Goal: Find specific page/section: Find specific page/section

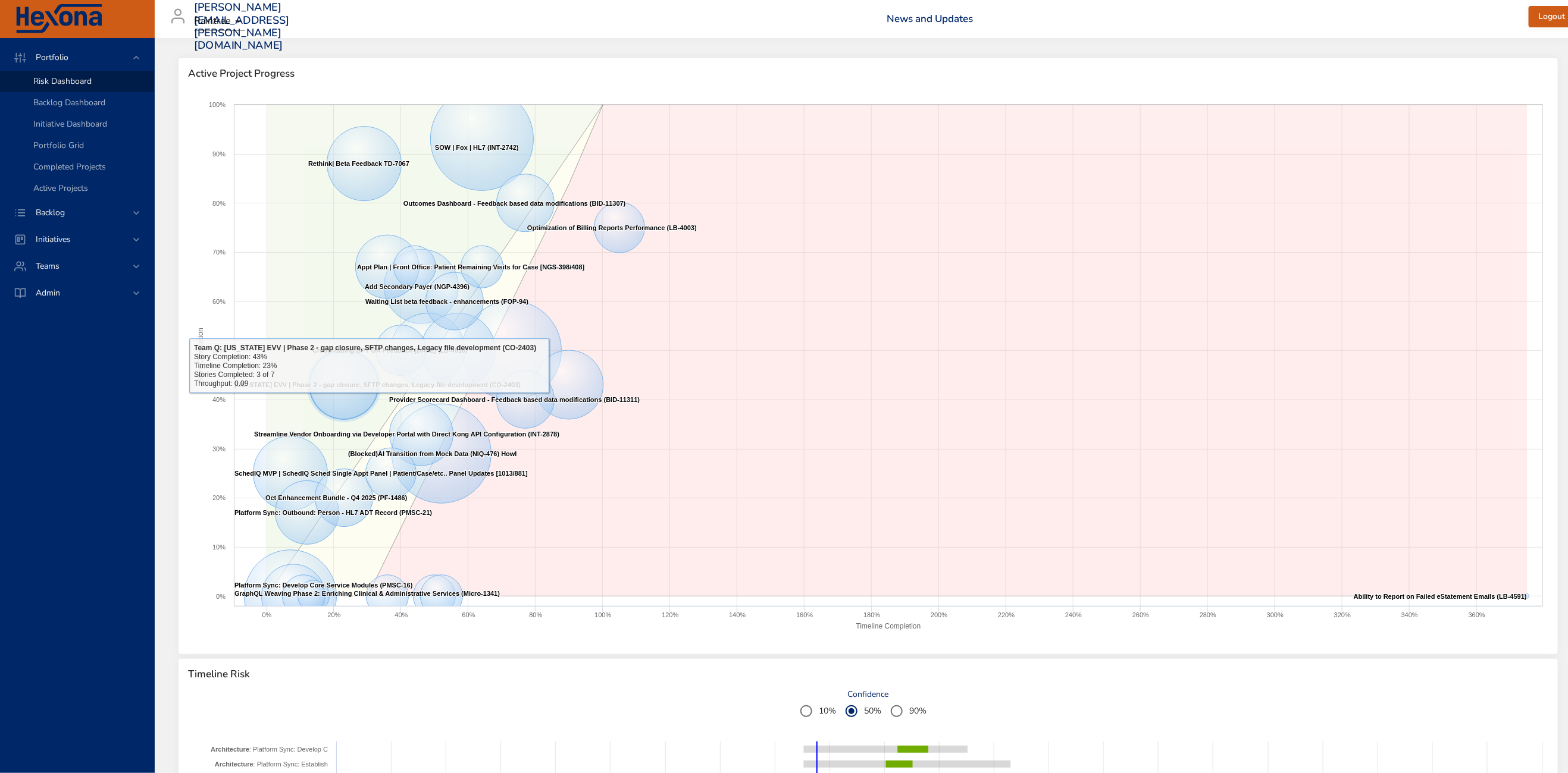
scroll to position [374, 0]
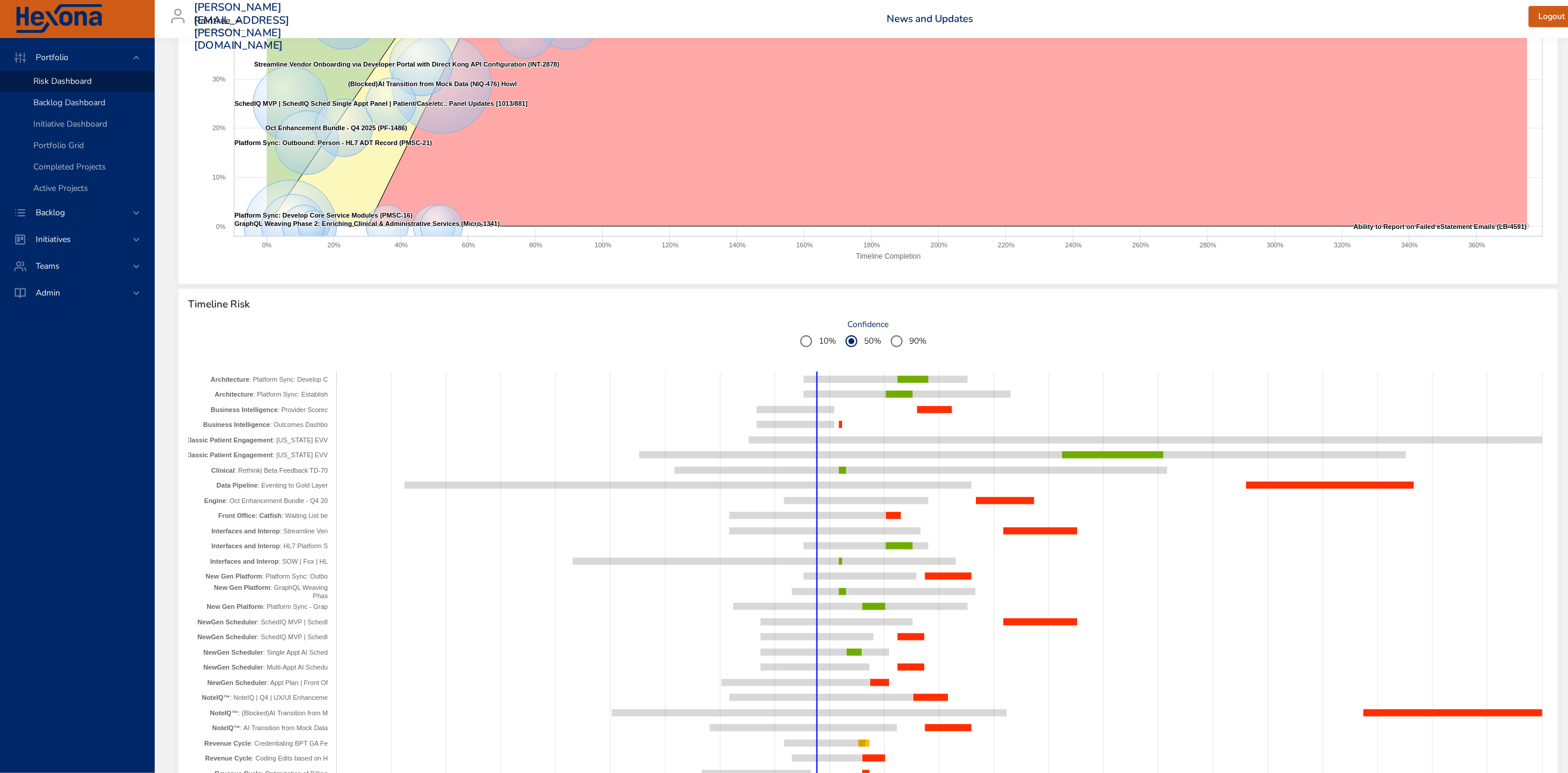
click at [90, 104] on span "Backlog Dashboard" at bounding box center [69, 102] width 72 height 11
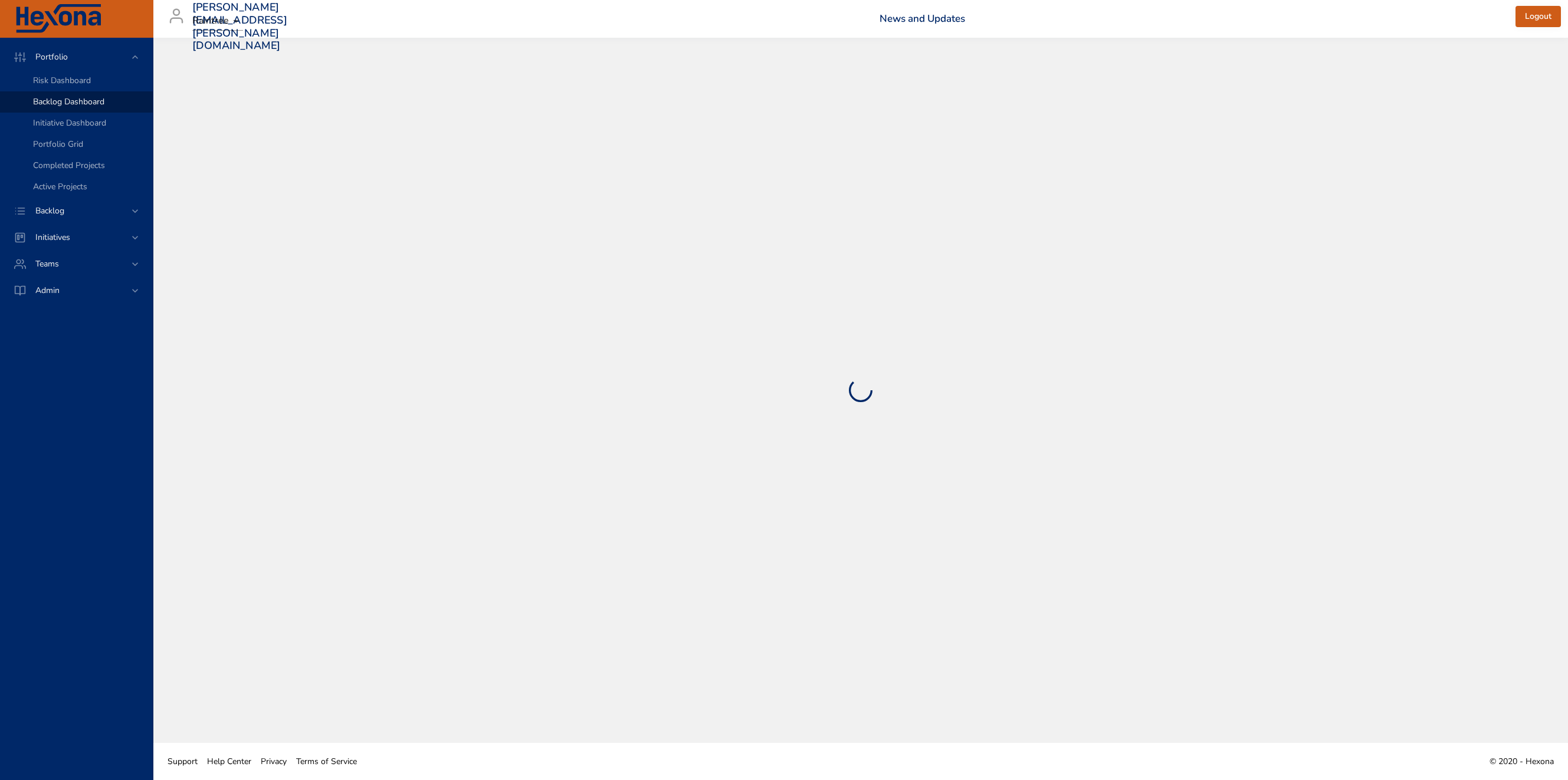
select select "***"
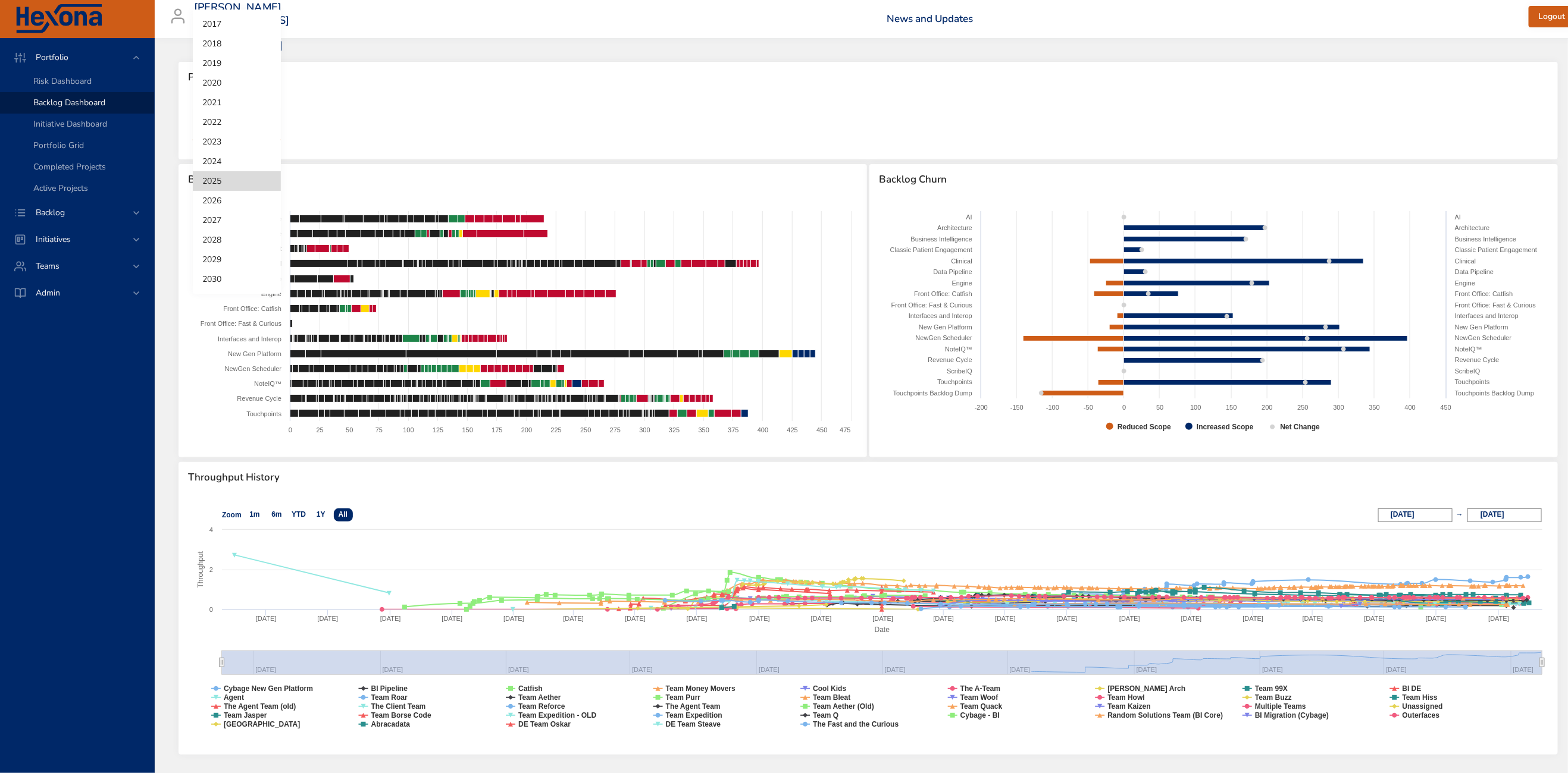
click at [225, 123] on body "Portfolio Risk Dashboard Backlog Dashboard Initiative Dashboard Portfolio Grid …" at bounding box center [784, 386] width 1568 height 773
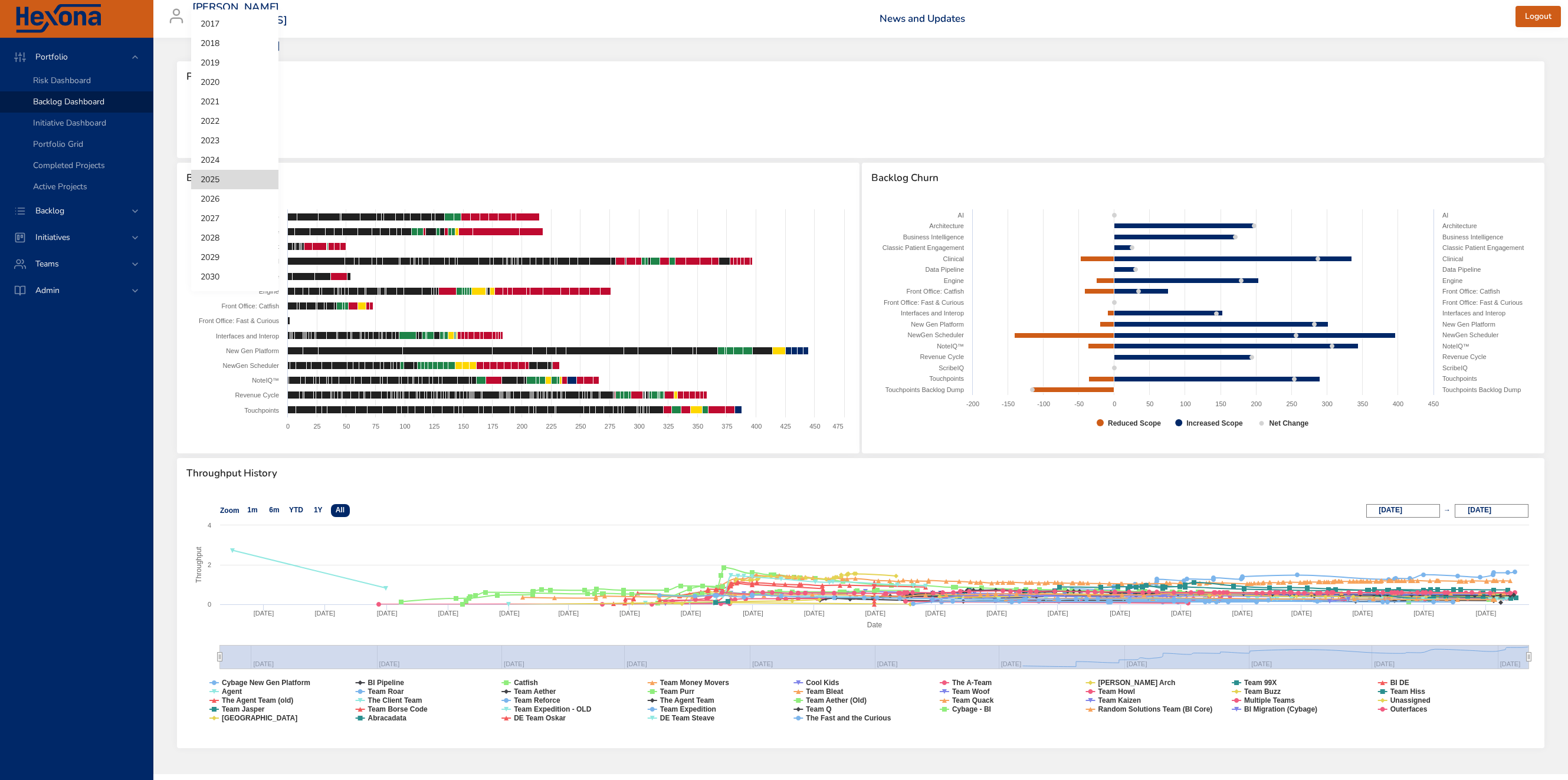
click at [229, 198] on li "2026" at bounding box center [234, 199] width 88 height 20
select select "***"
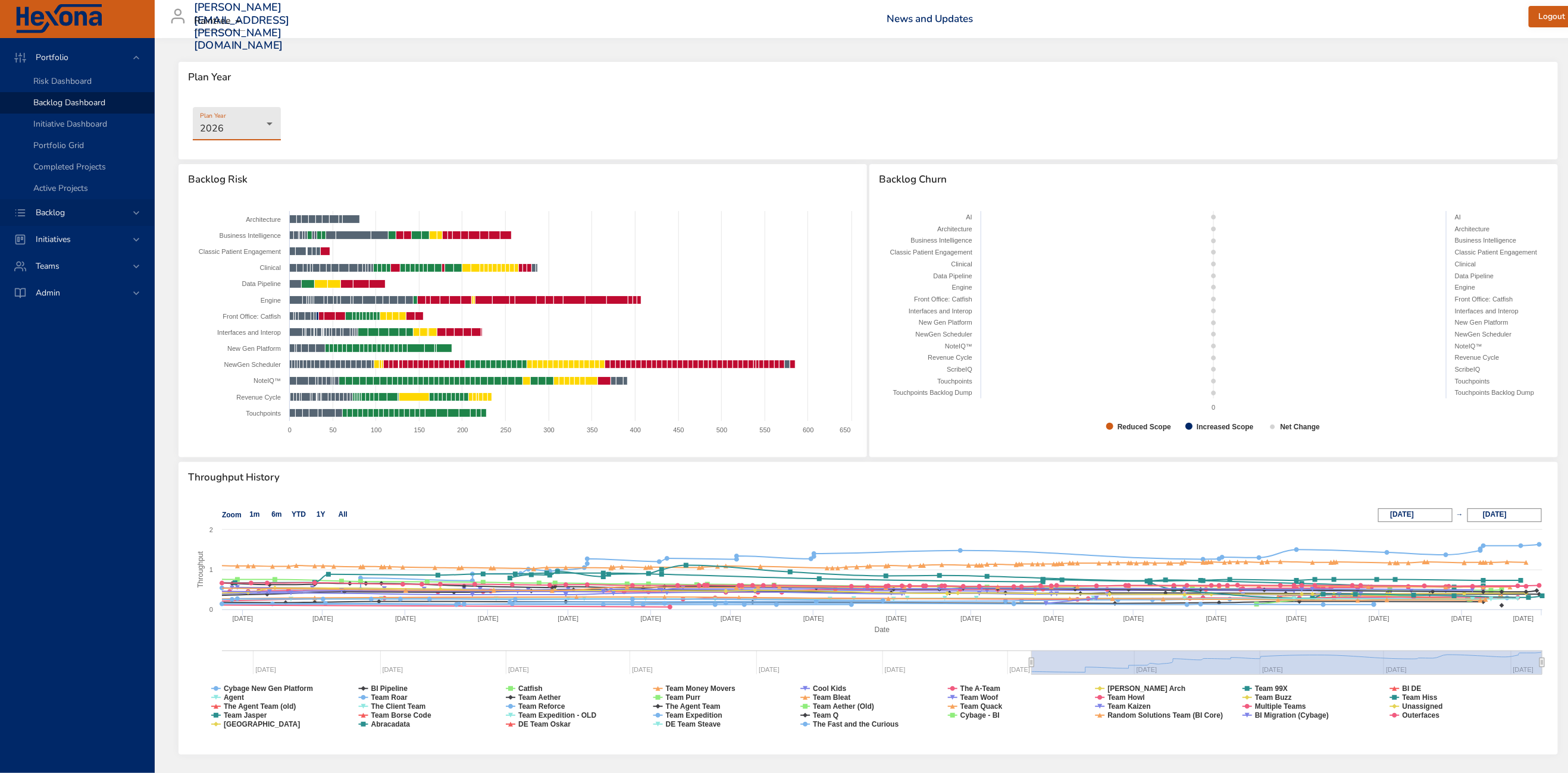
click at [63, 210] on span "Backlog" at bounding box center [50, 212] width 49 height 11
click at [62, 111] on span "Backlog Details" at bounding box center [63, 107] width 58 height 11
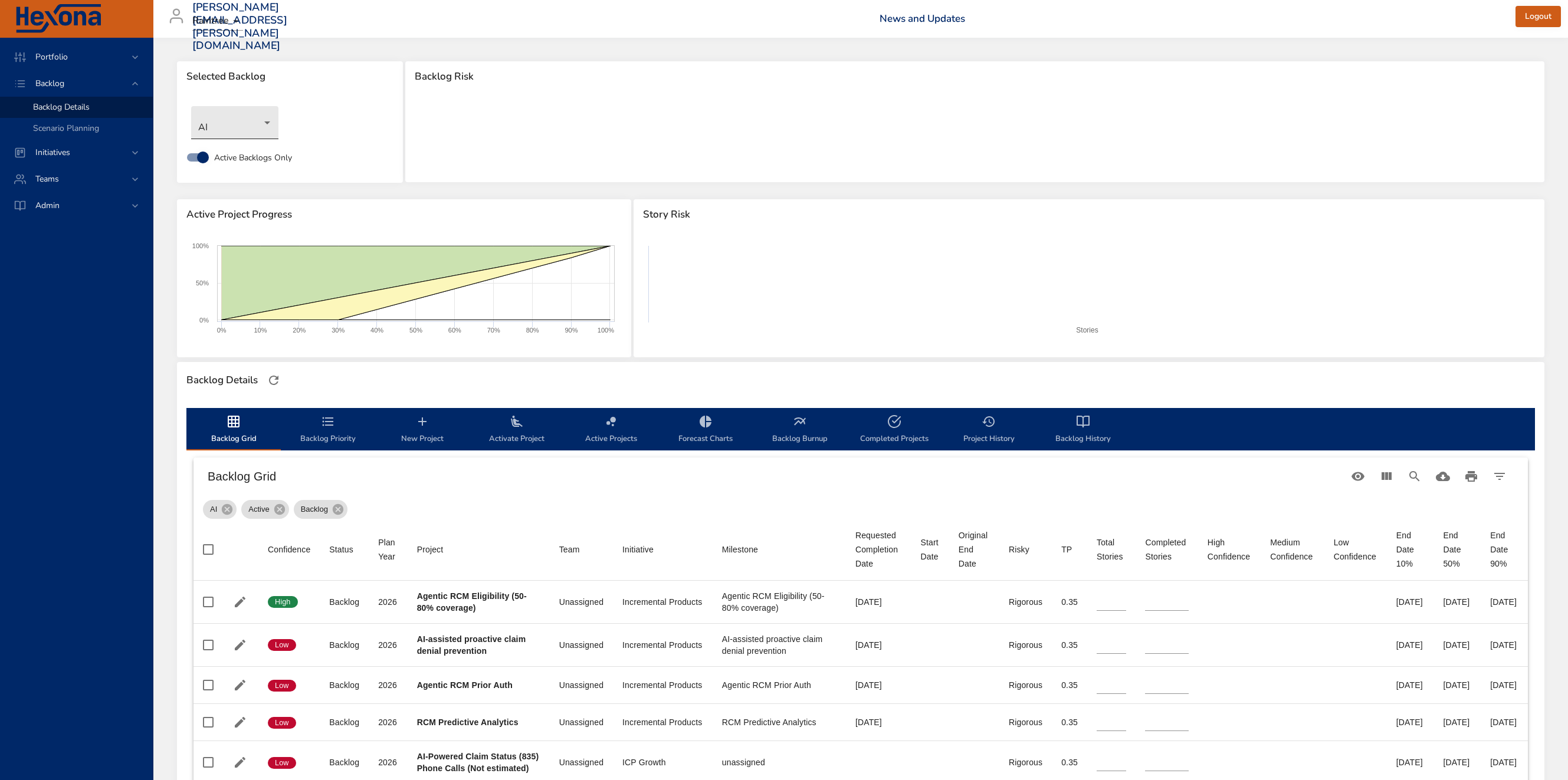
click at [226, 134] on body "Portfolio Backlog Backlog Details Scenario Planning Initiatives Teams [PERSON_N…" at bounding box center [784, 390] width 1568 height 780
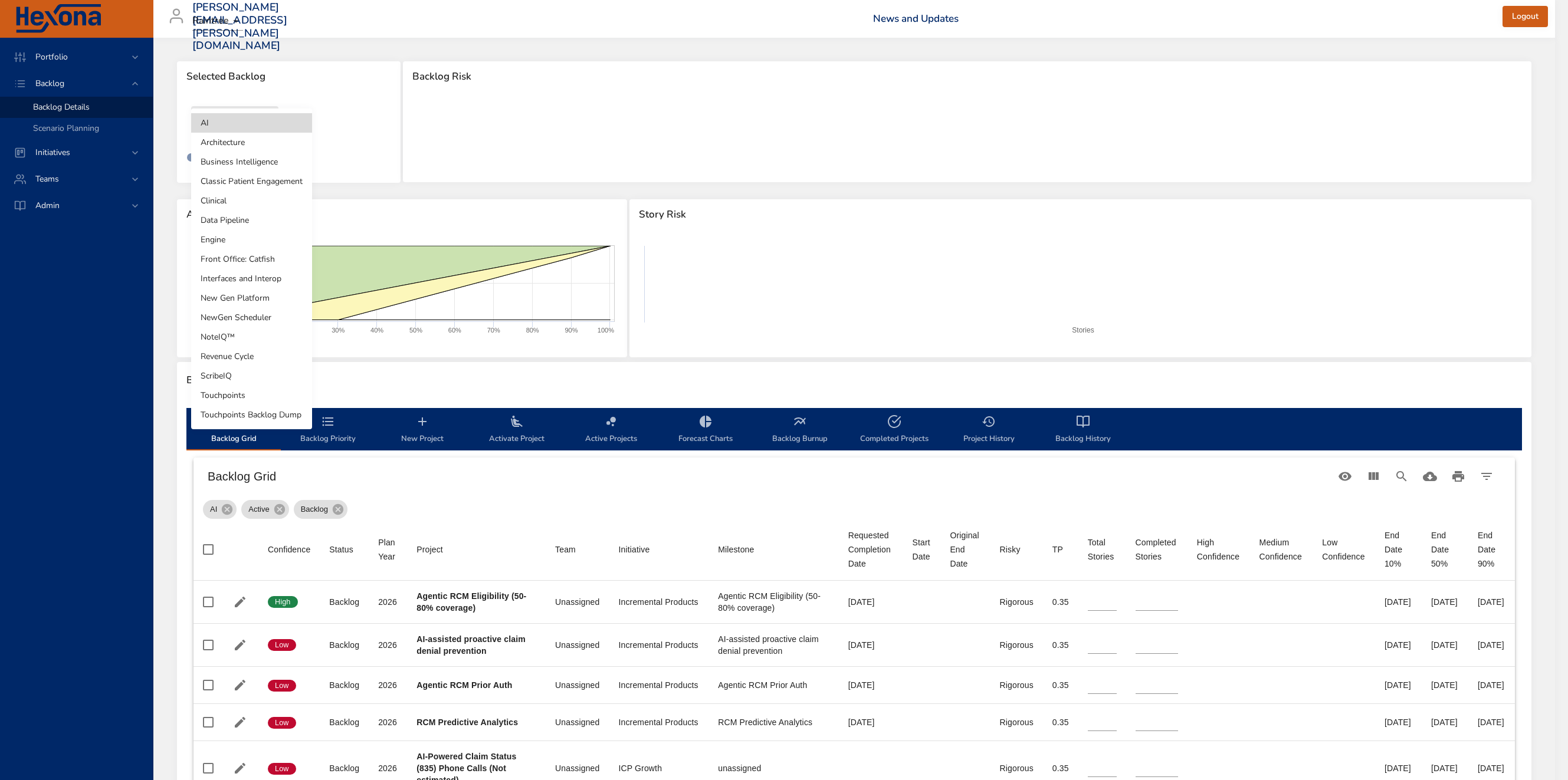
click at [236, 198] on li "Clinical" at bounding box center [251, 201] width 121 height 20
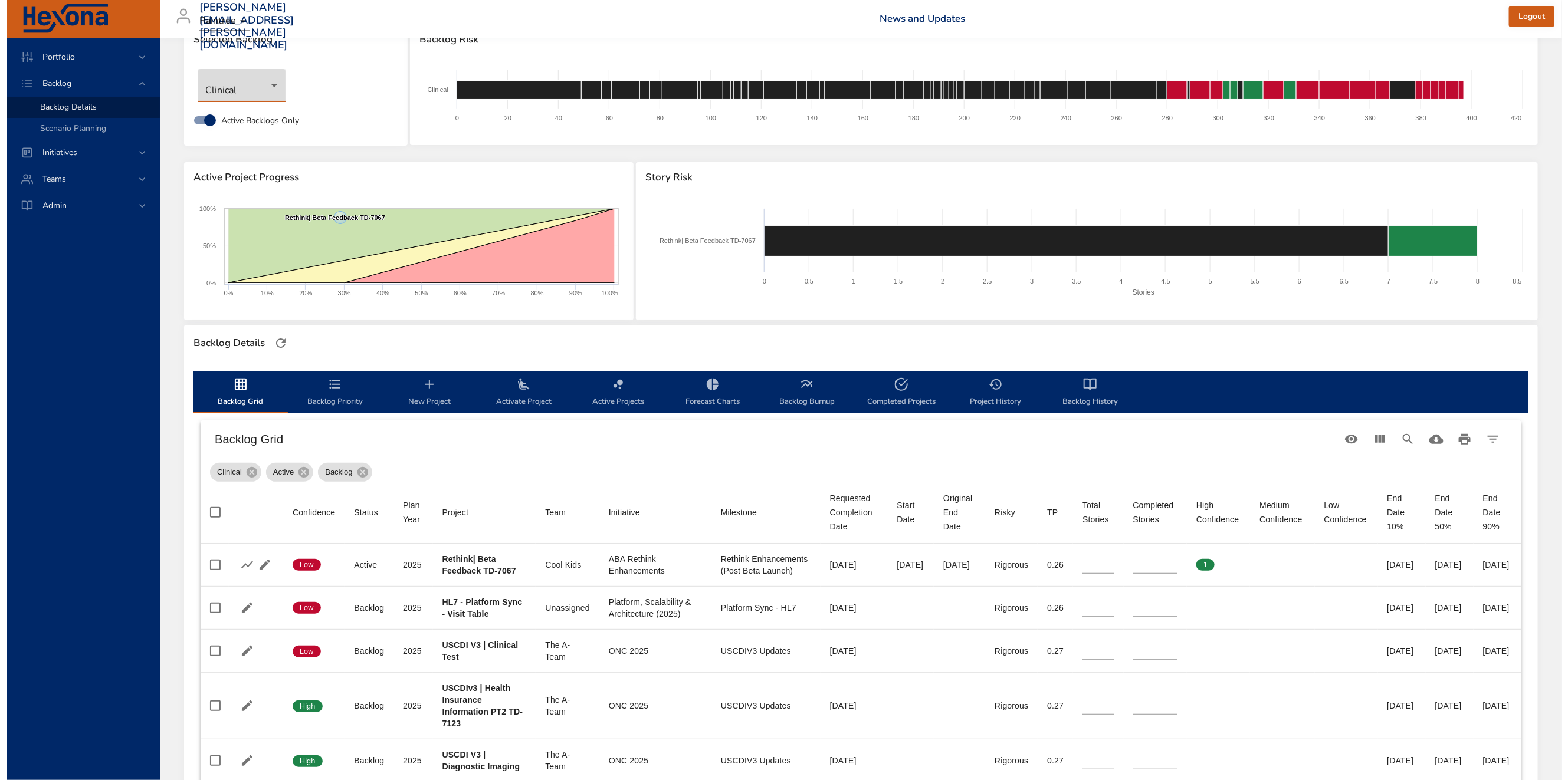
scroll to position [16, 0]
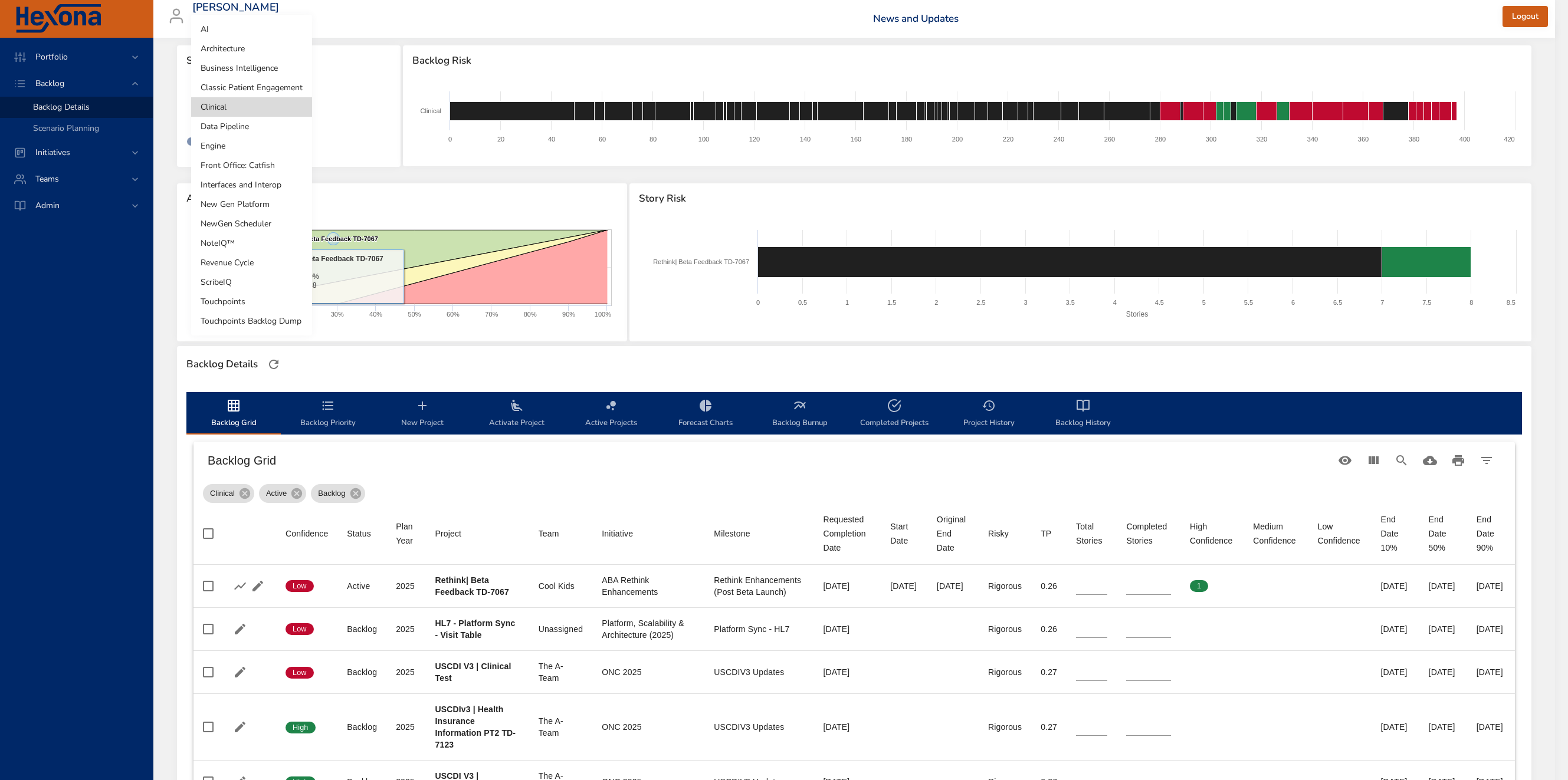
click at [232, 109] on body "Portfolio Backlog Backlog Details Scenario Planning Initiatives Teams [PERSON_N…" at bounding box center [784, 374] width 1568 height 780
click at [245, 240] on li "NoteIQ™" at bounding box center [251, 243] width 121 height 20
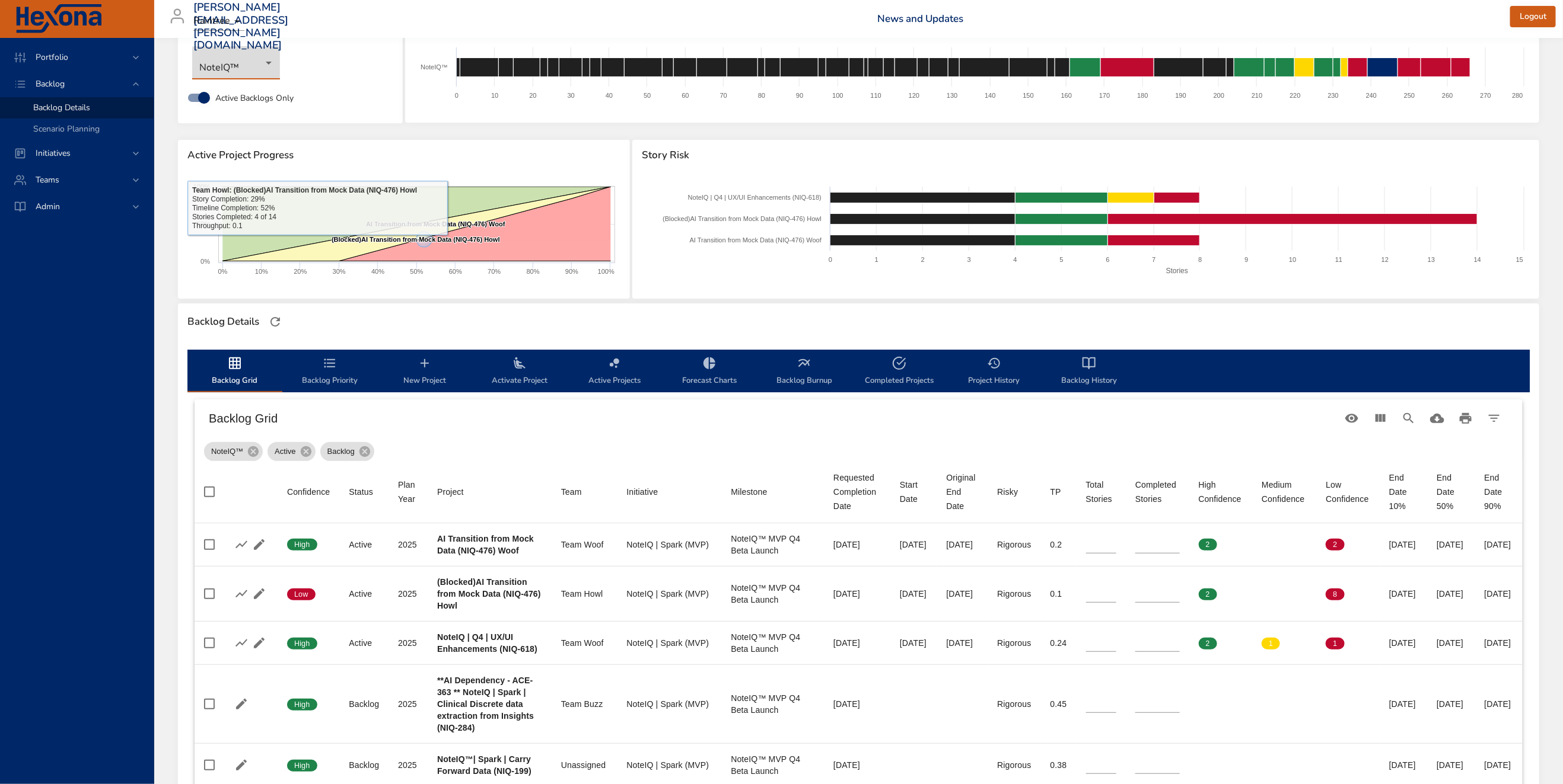
scroll to position [178, 0]
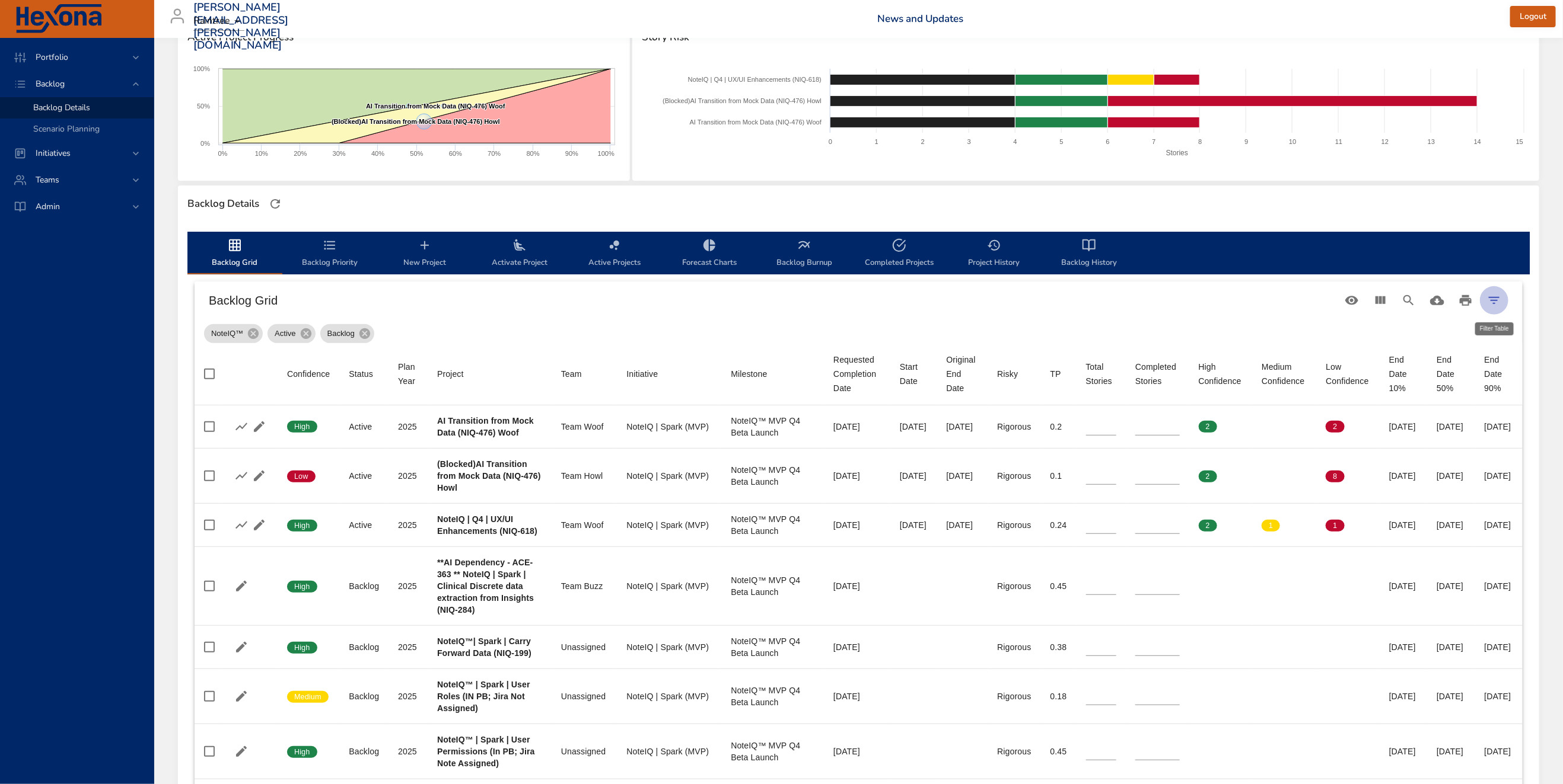
click at [1493, 303] on icon "Filter Table" at bounding box center [1494, 301] width 14 height 14
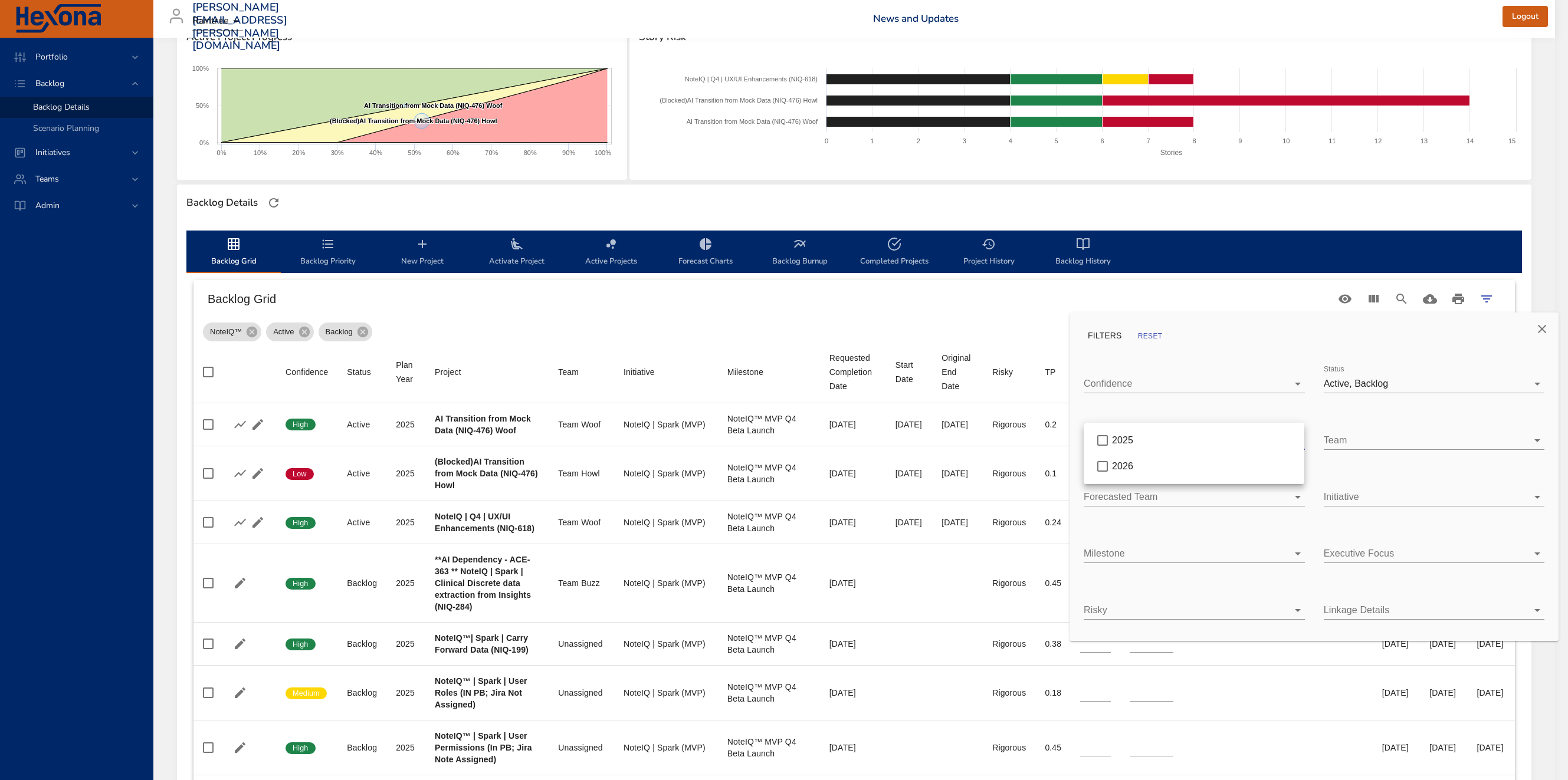
click at [1177, 445] on body "Portfolio Backlog Backlog Details Scenario Planning Initiatives Teams Admin [PE…" at bounding box center [784, 212] width 1568 height 780
click at [1167, 464] on div "2026" at bounding box center [1203, 466] width 183 height 14
type input "*"
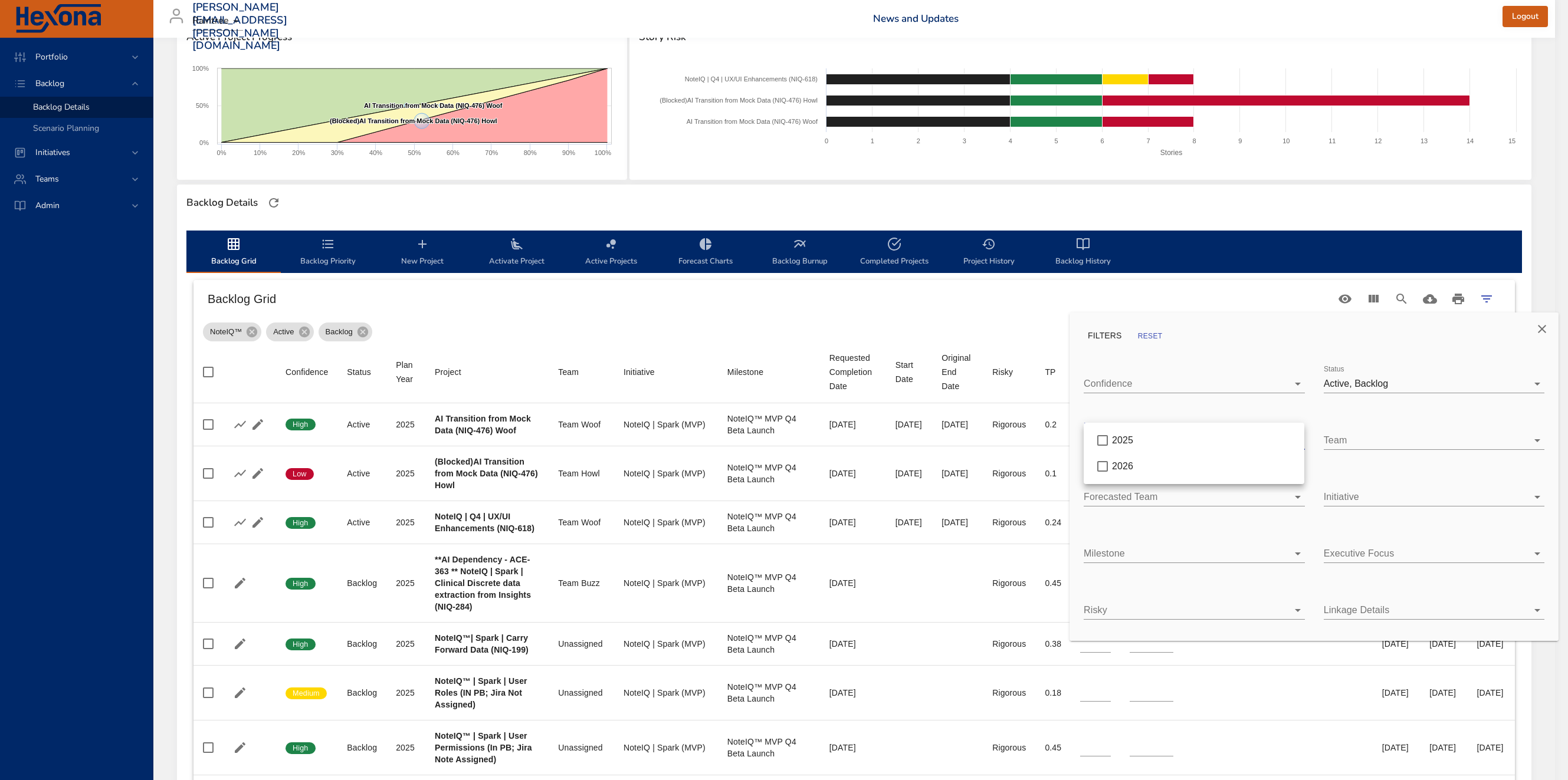
type input "*"
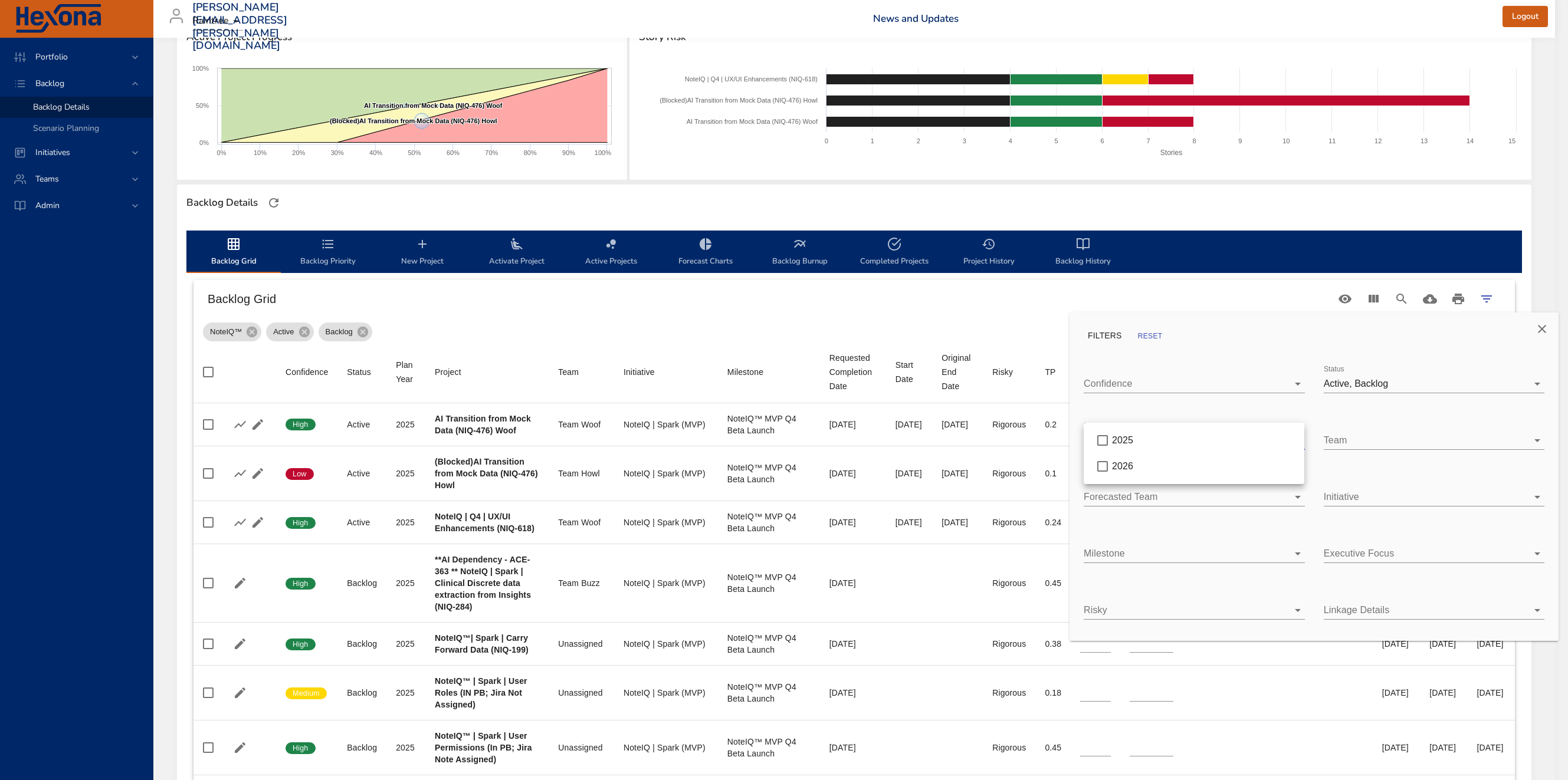
type input "*"
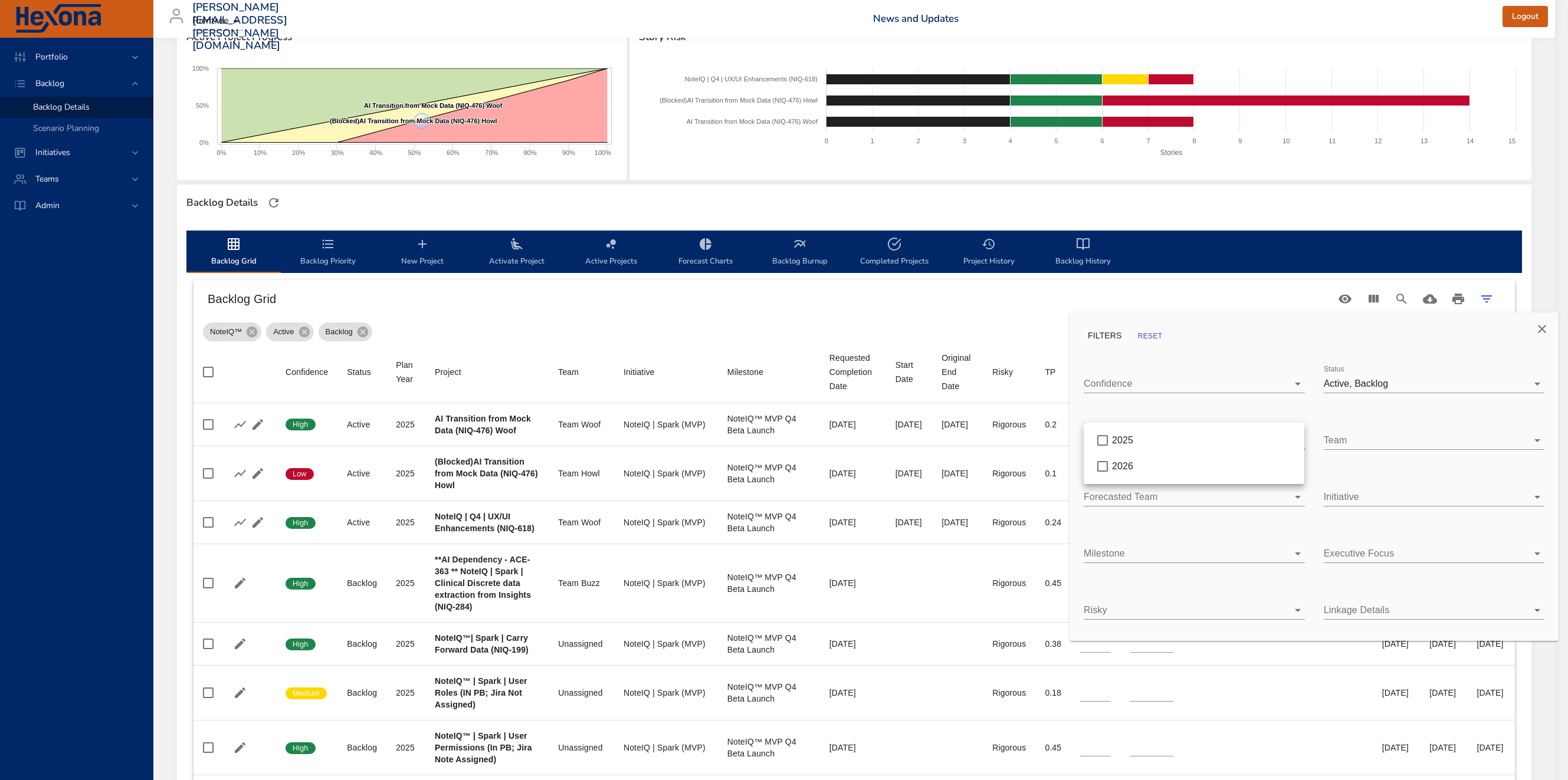
type input "*"
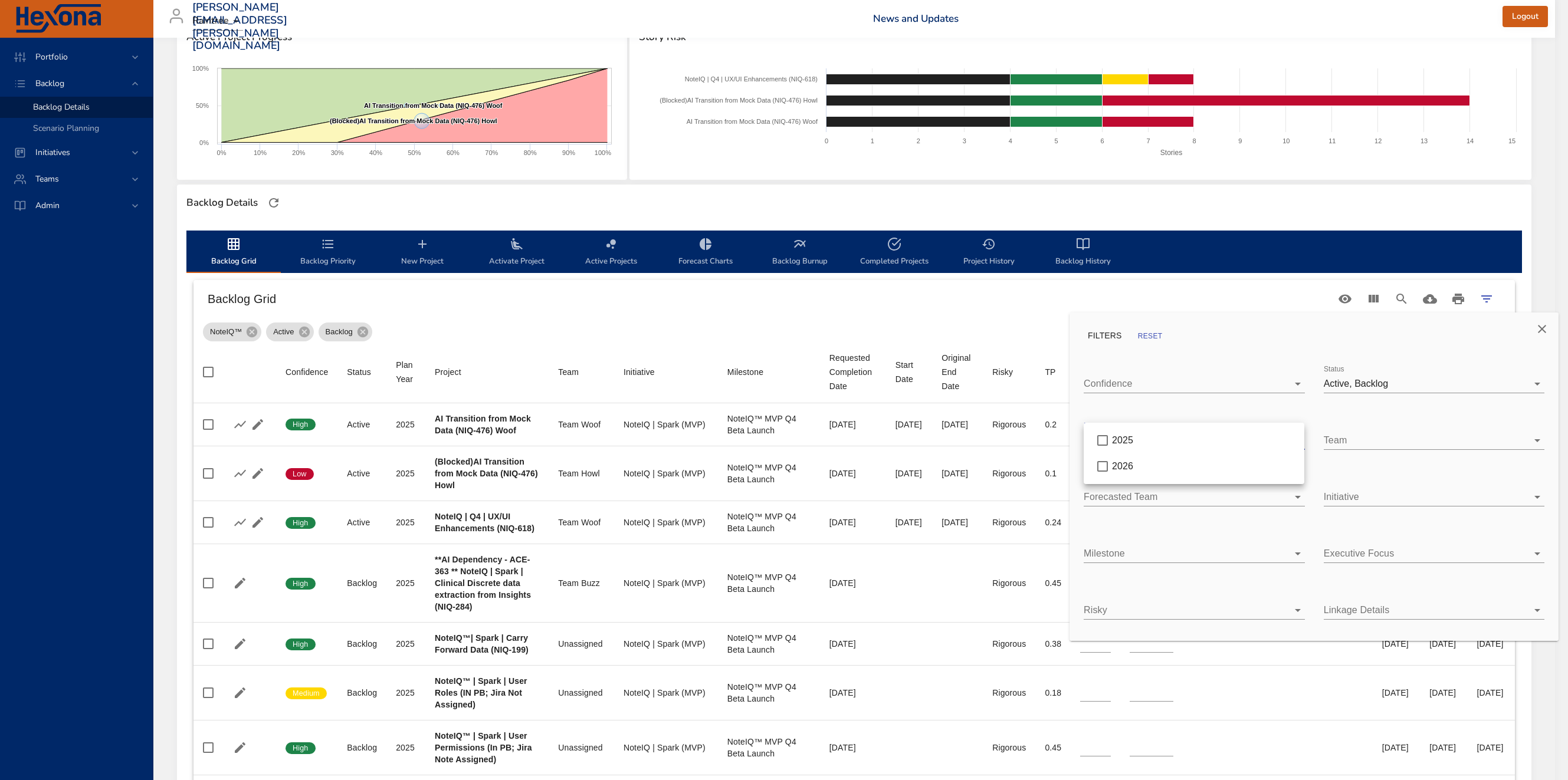
type input "*"
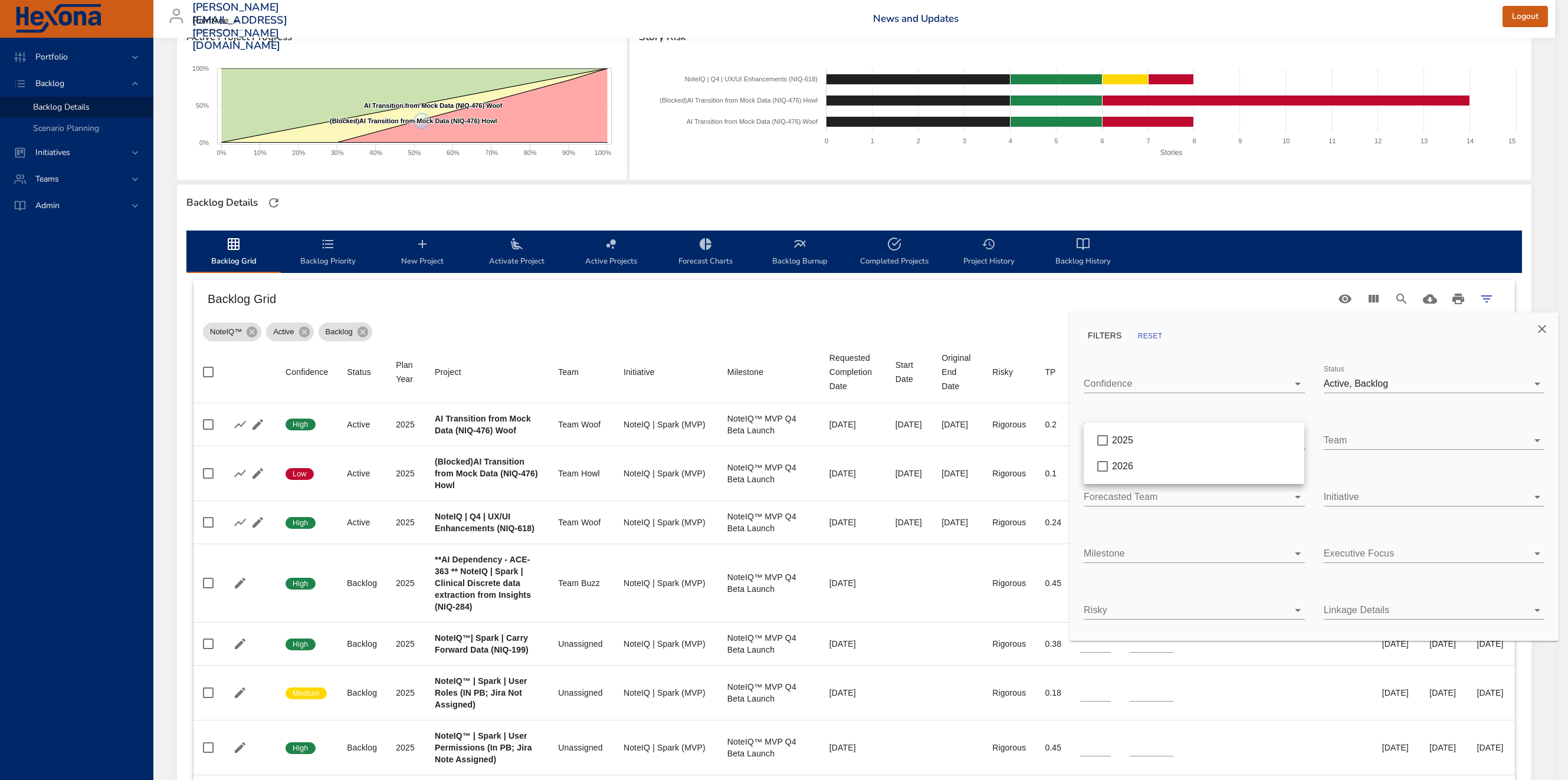
type input "*"
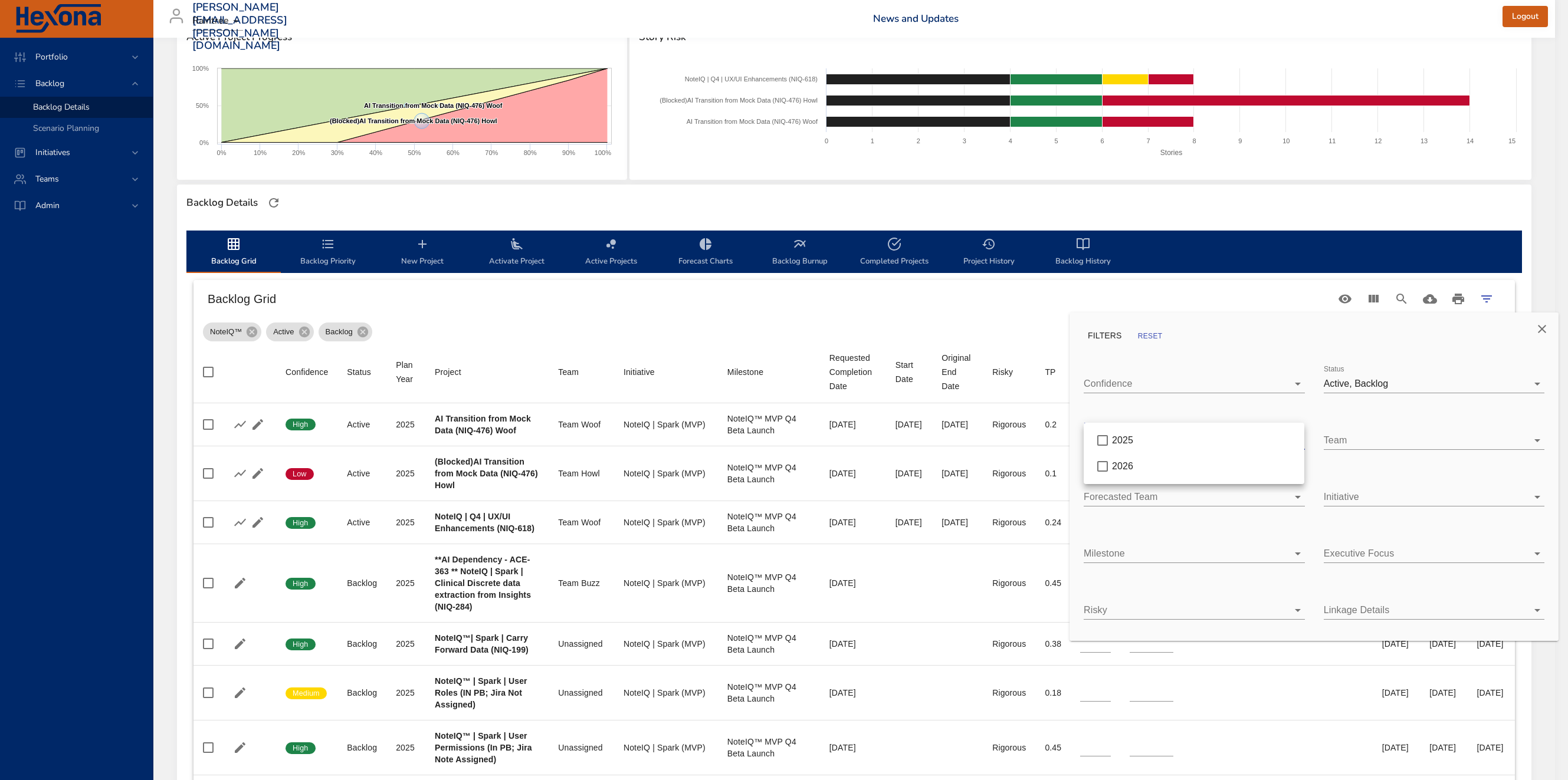
type input "*"
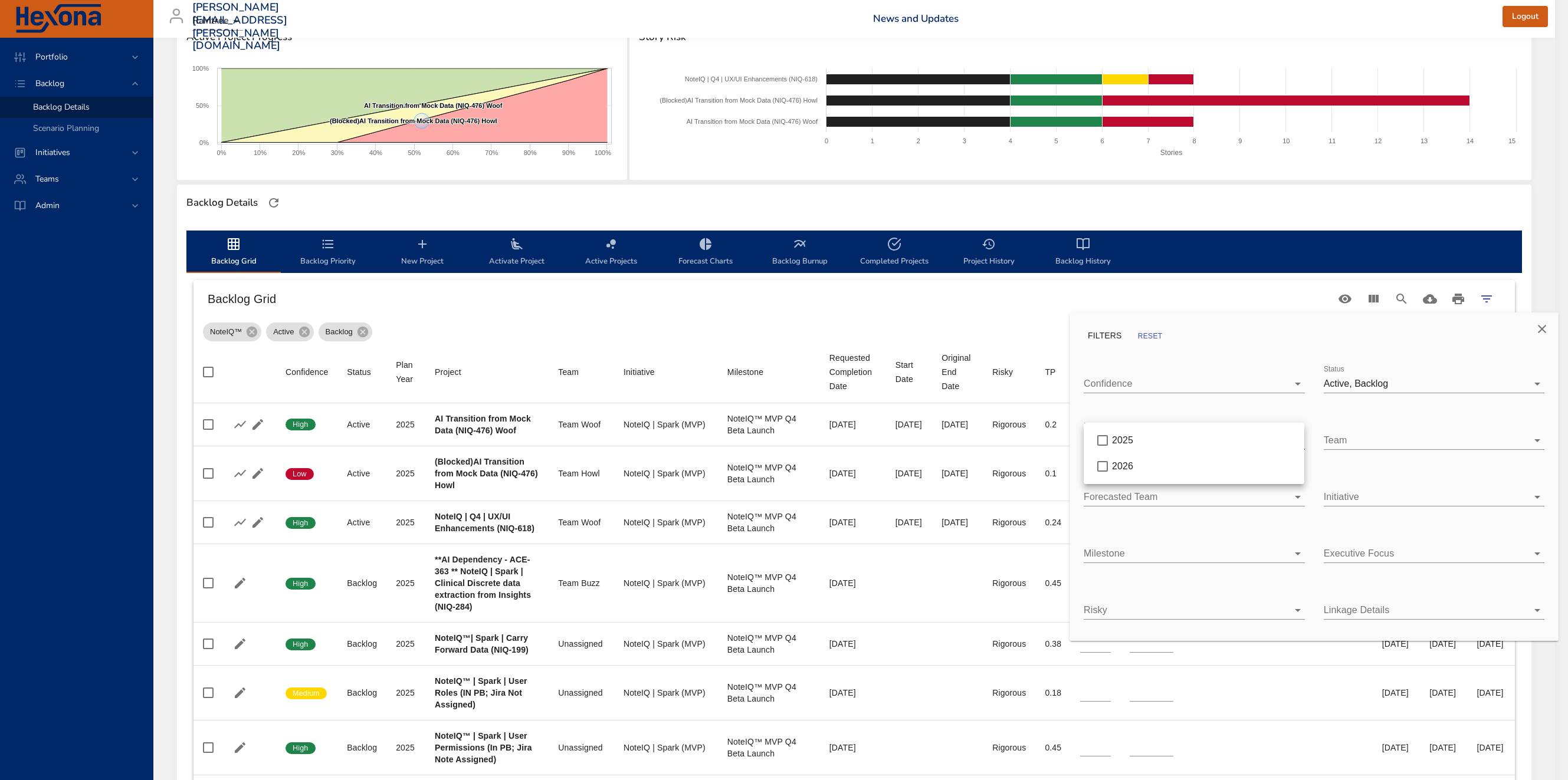
type input "*"
type input "**"
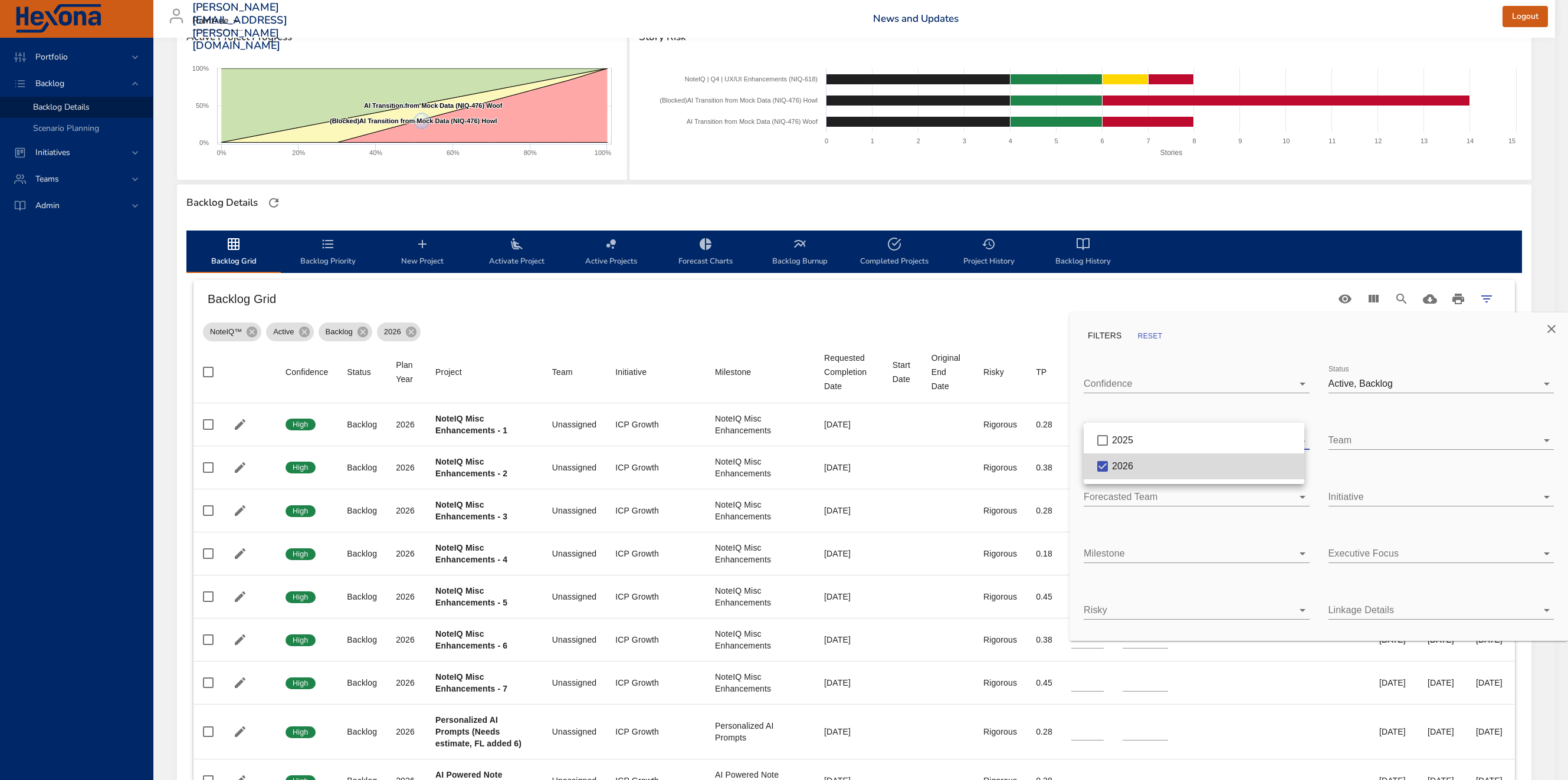
click at [855, 299] on div at bounding box center [784, 390] width 1568 height 780
click at [1559, 327] on button "Close" at bounding box center [1550, 329] width 29 height 29
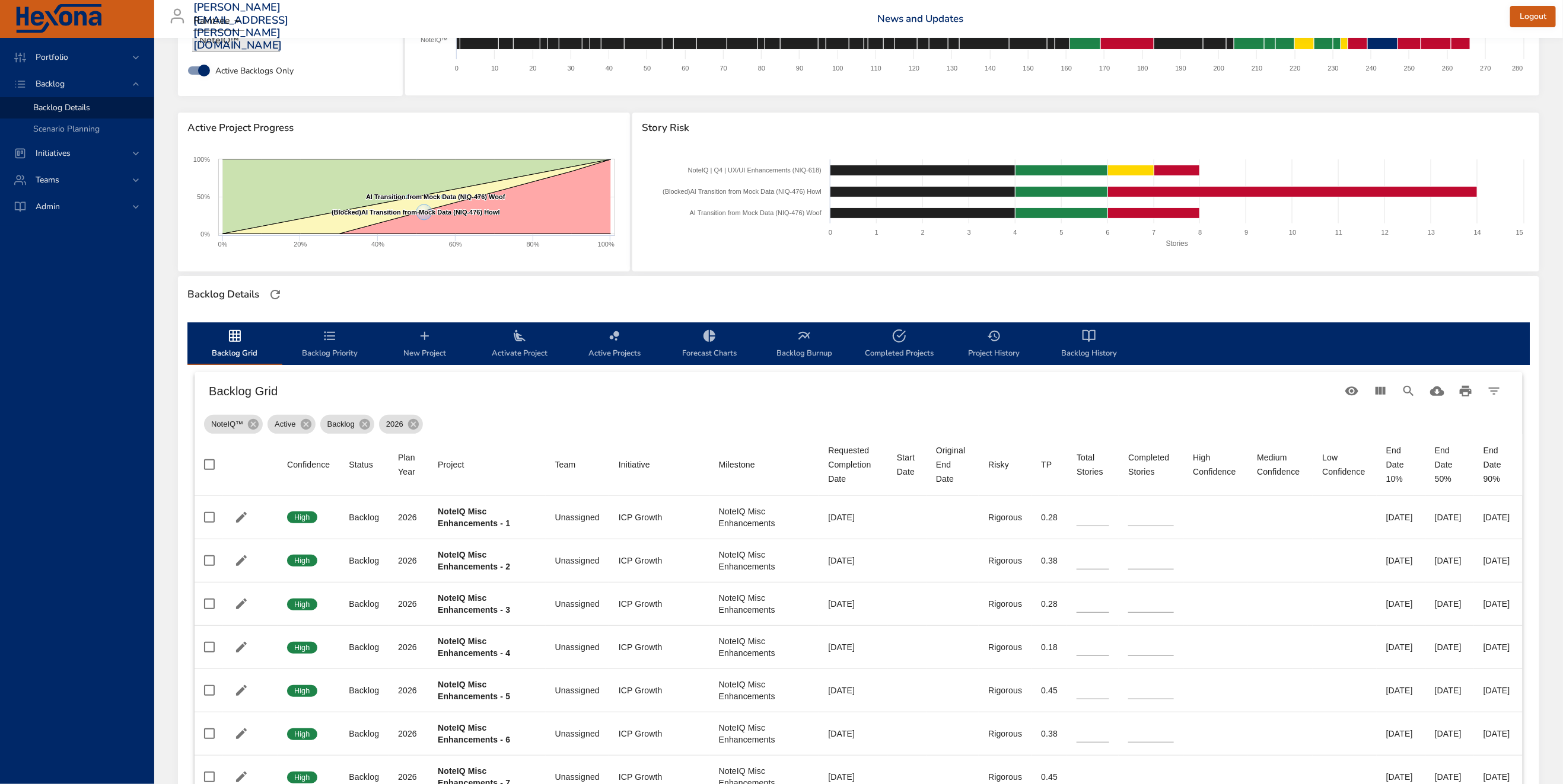
scroll to position [0, 0]
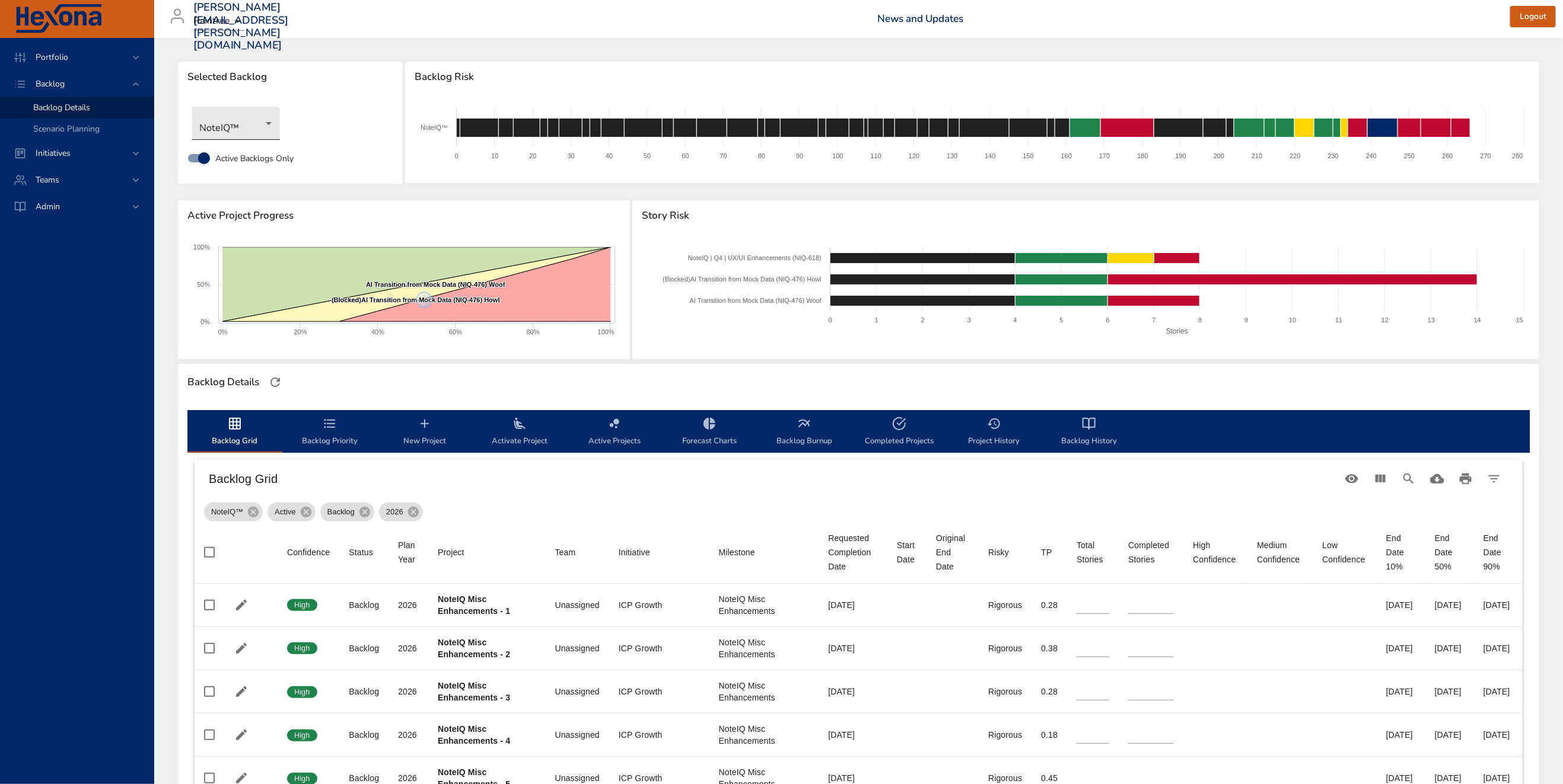
click at [239, 123] on body "Portfolio Backlog Backlog Details Scenario Planning Initiatives Teams Admin [PE…" at bounding box center [782, 392] width 1563 height 784
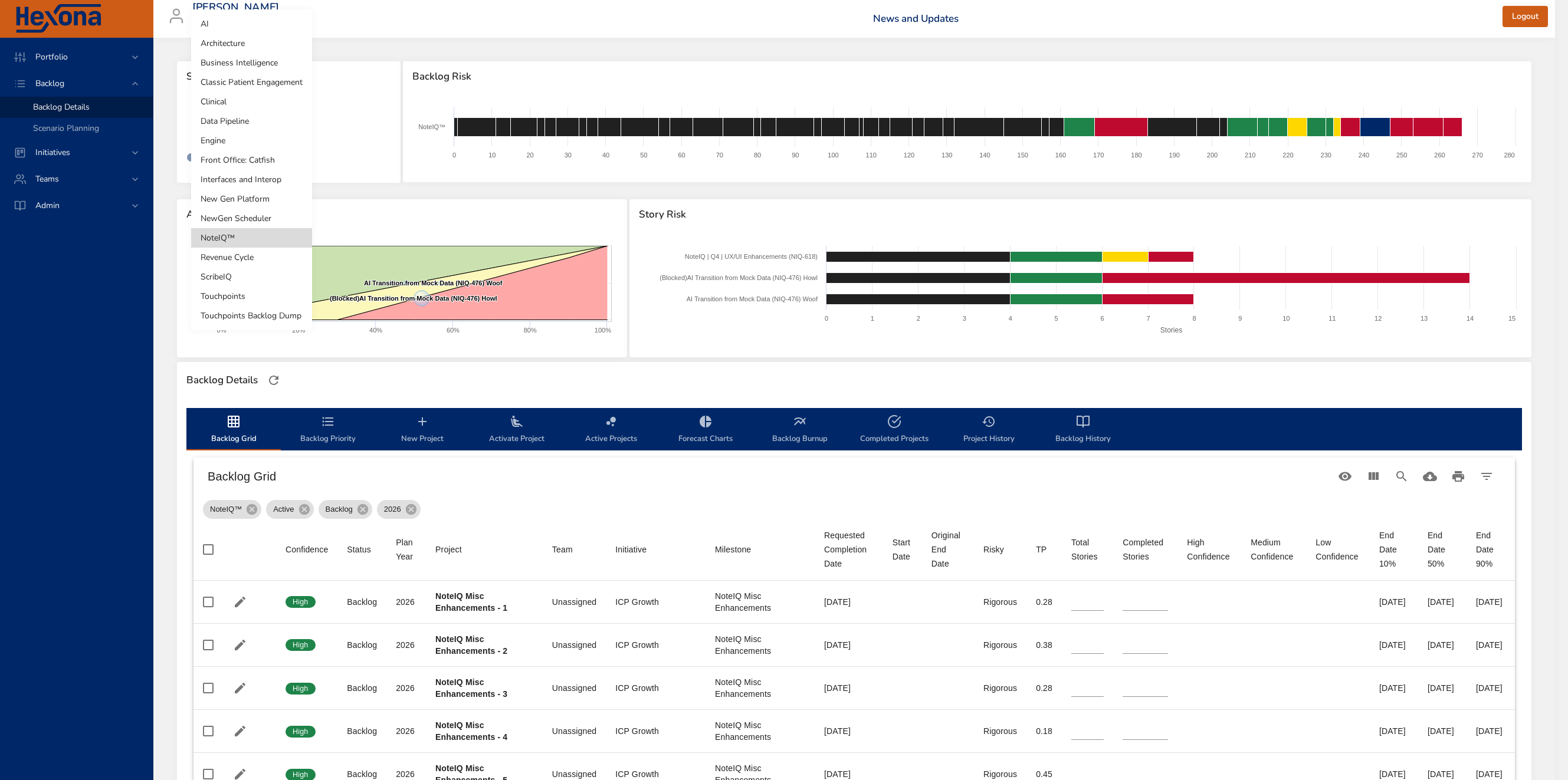
click at [234, 104] on li "Clinical" at bounding box center [251, 102] width 121 height 20
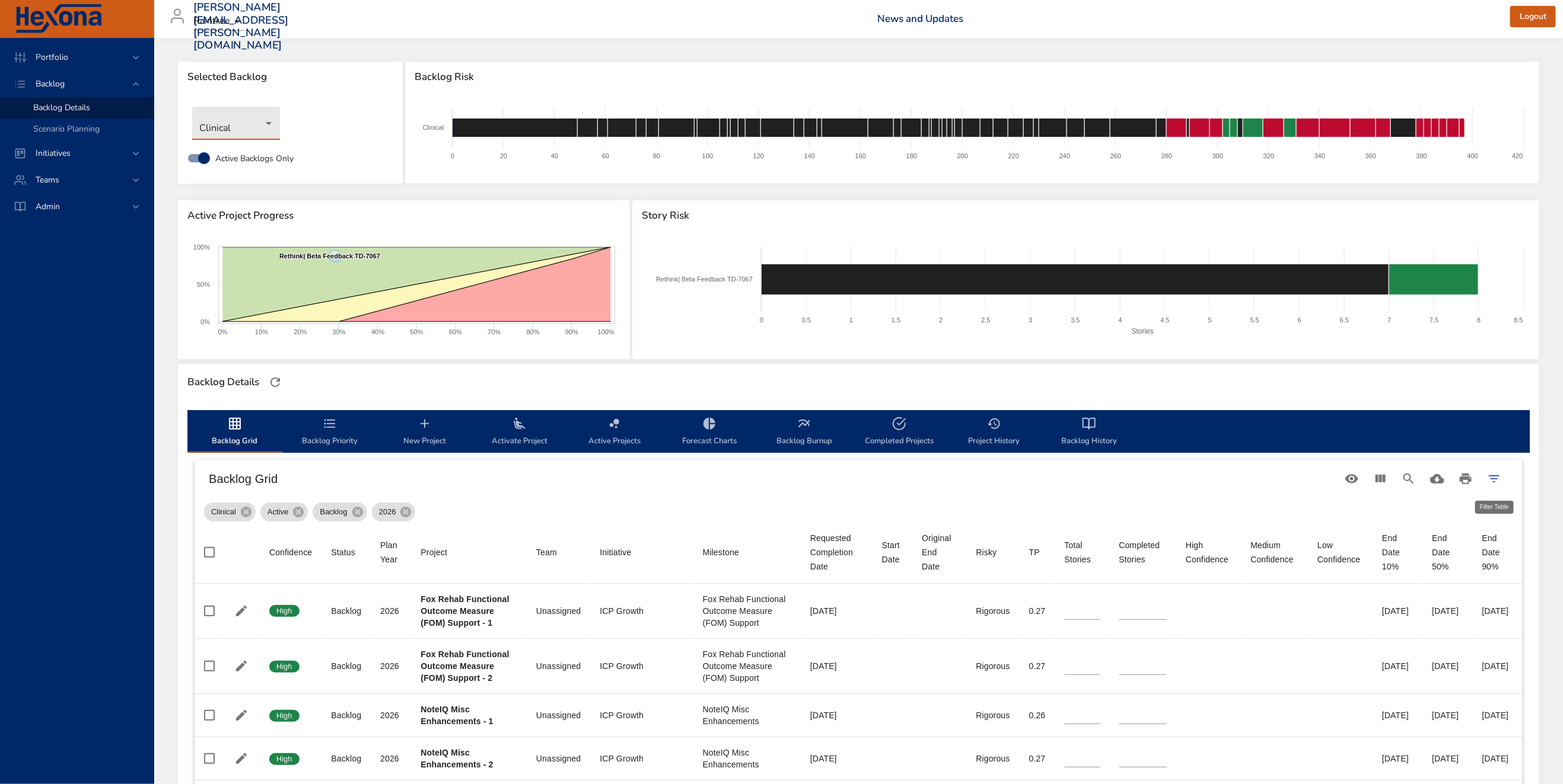
click at [1491, 472] on icon "Filter Table" at bounding box center [1494, 479] width 14 height 14
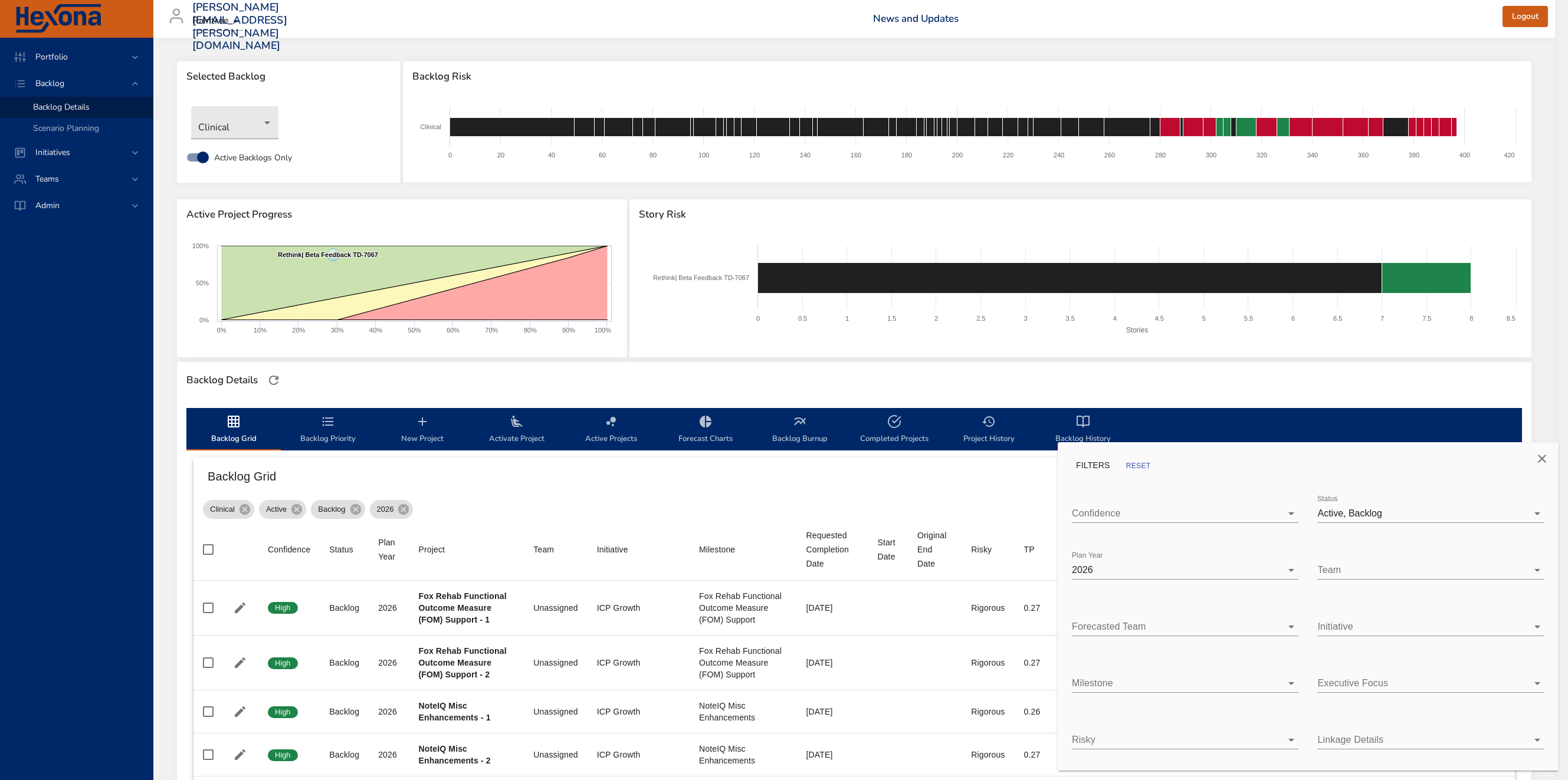
click at [792, 379] on div at bounding box center [784, 390] width 1568 height 780
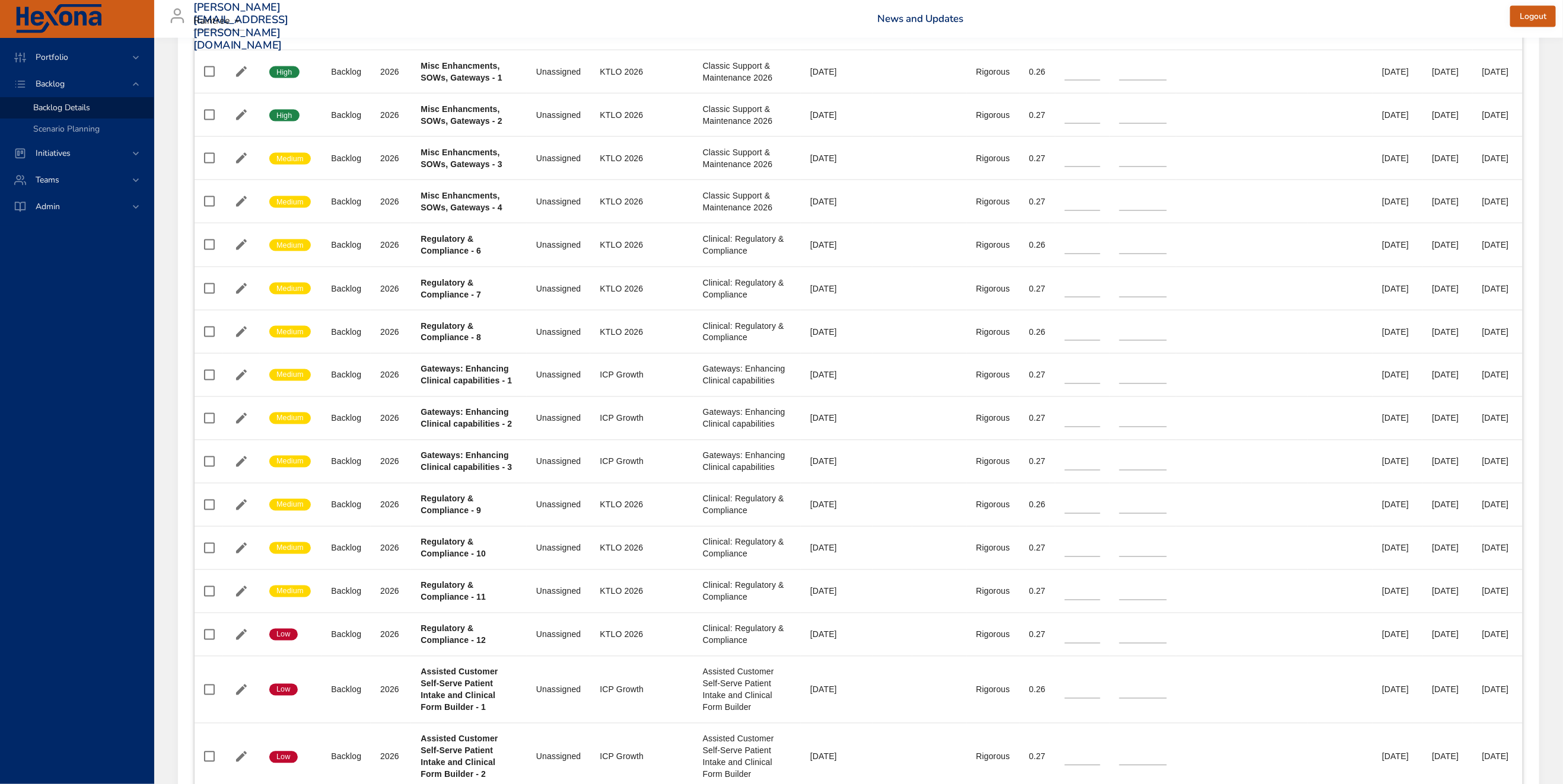
scroll to position [1166, 0]
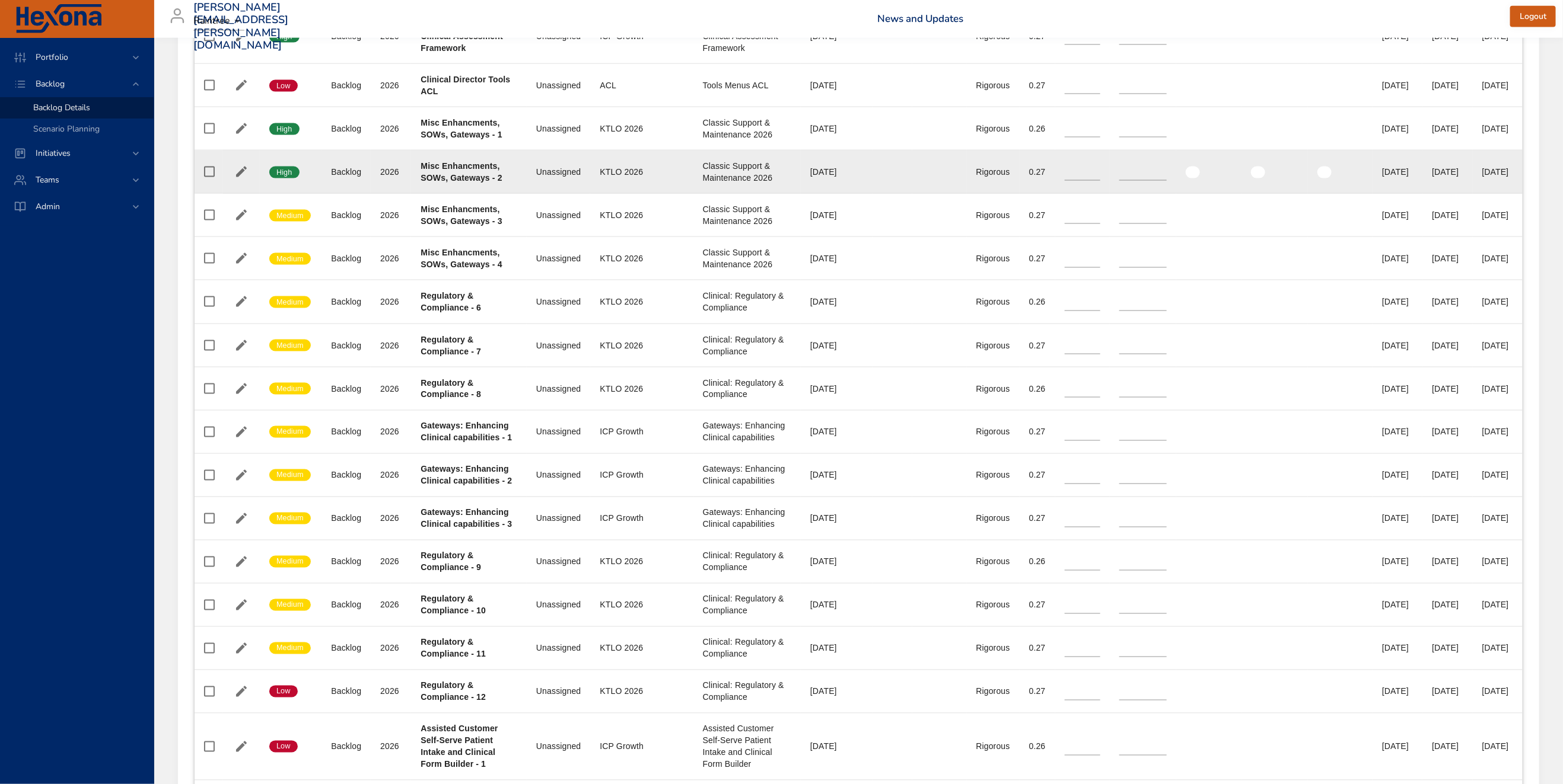
click at [494, 183] on b "Misc Enhancments, SOWs, Gateways - 2" at bounding box center [461, 172] width 81 height 22
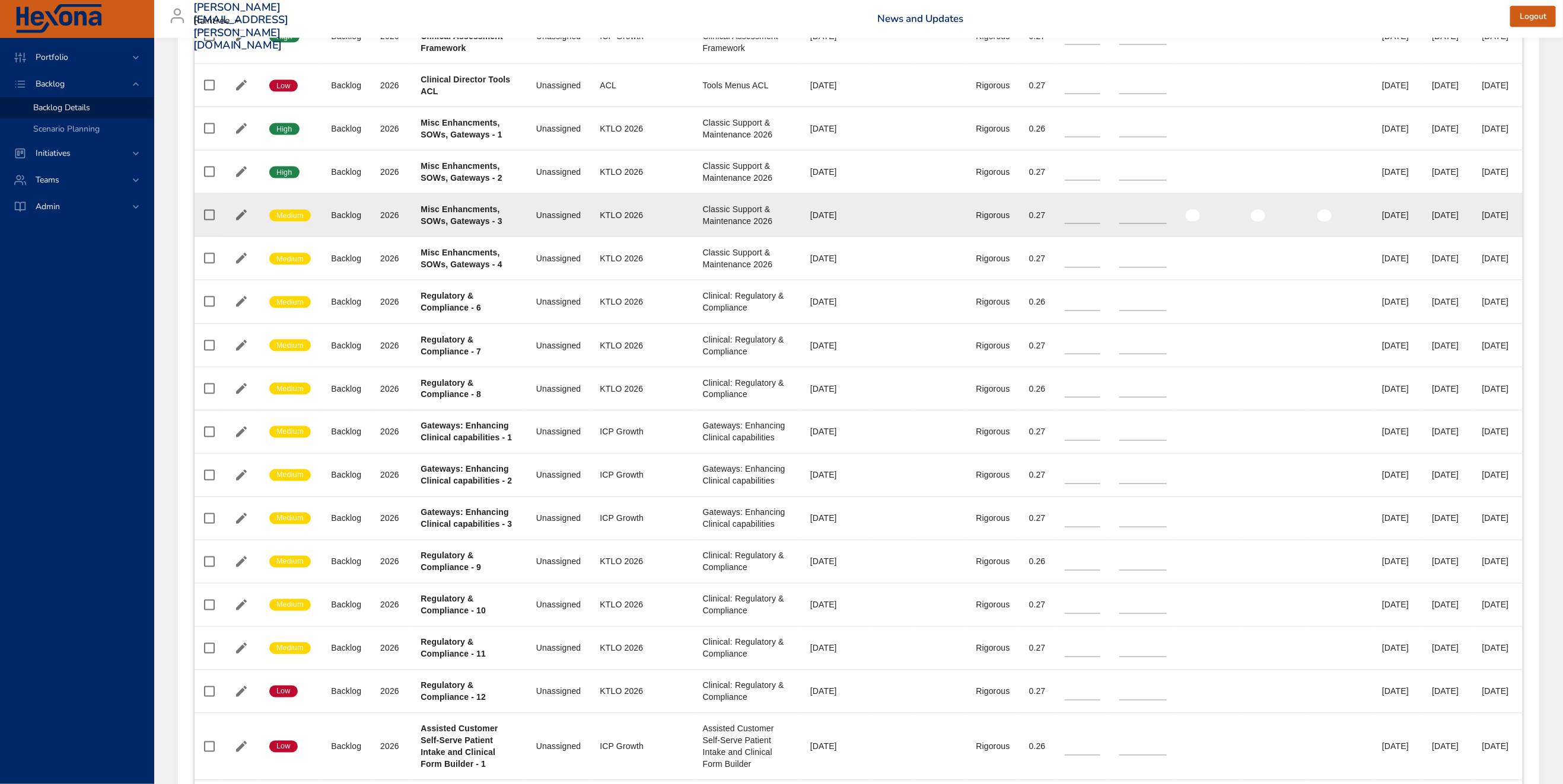
click at [494, 225] on b "Misc Enhancments, SOWs, Gateways - 3" at bounding box center [461, 216] width 81 height 22
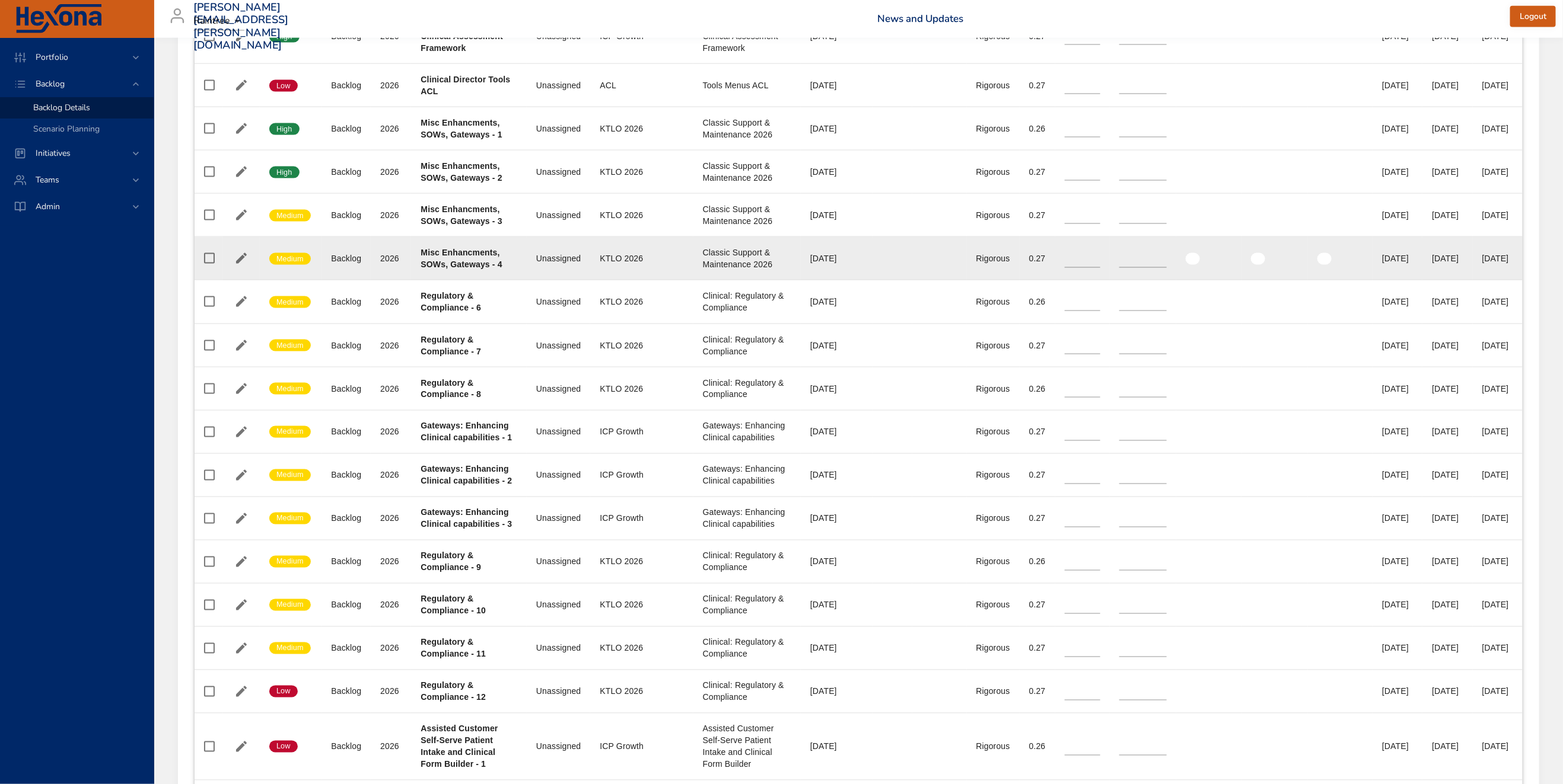
click at [490, 269] on b "Misc Enhancments, SOWs, Gateways - 4" at bounding box center [461, 259] width 81 height 22
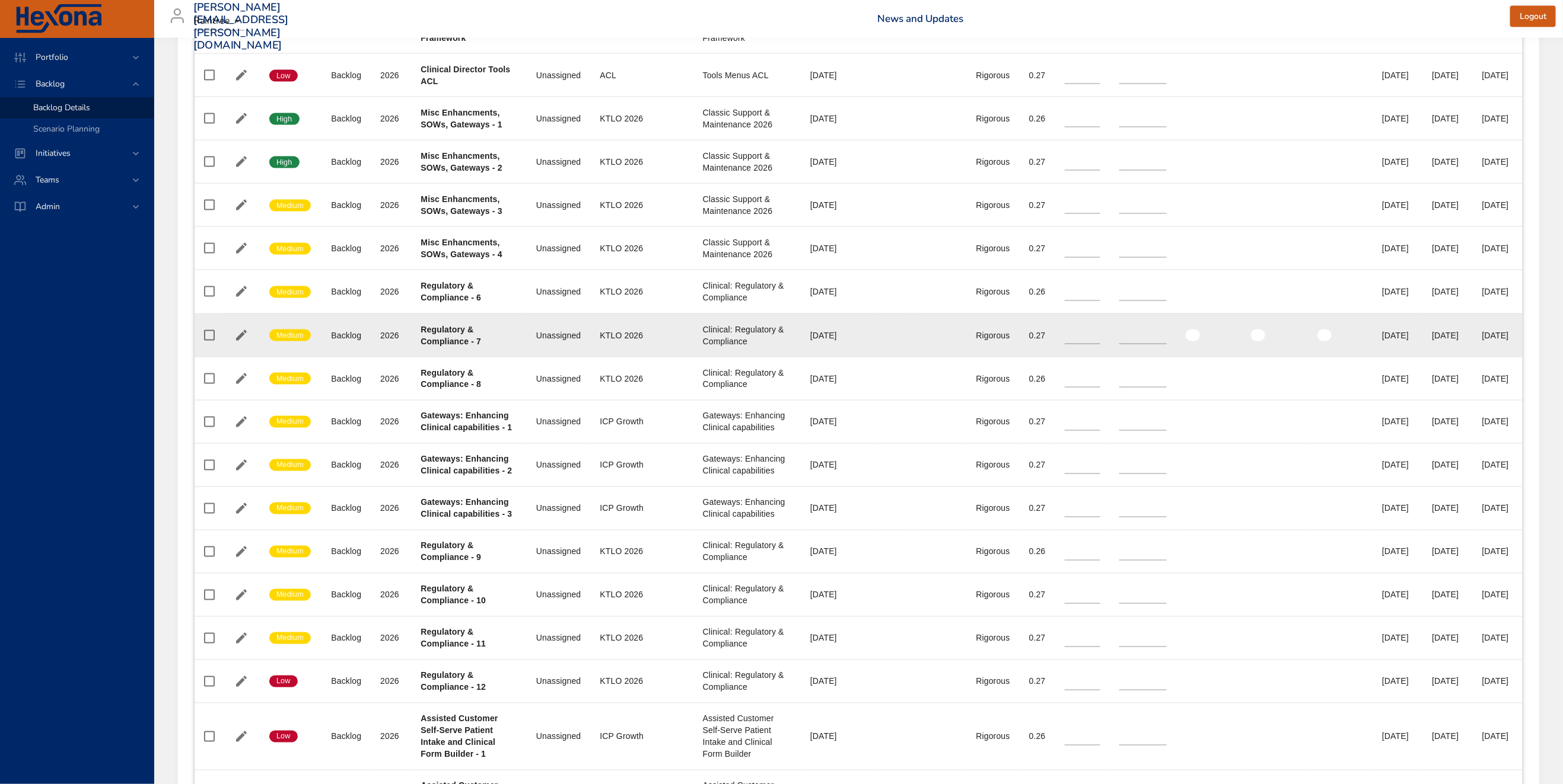
scroll to position [1176, 0]
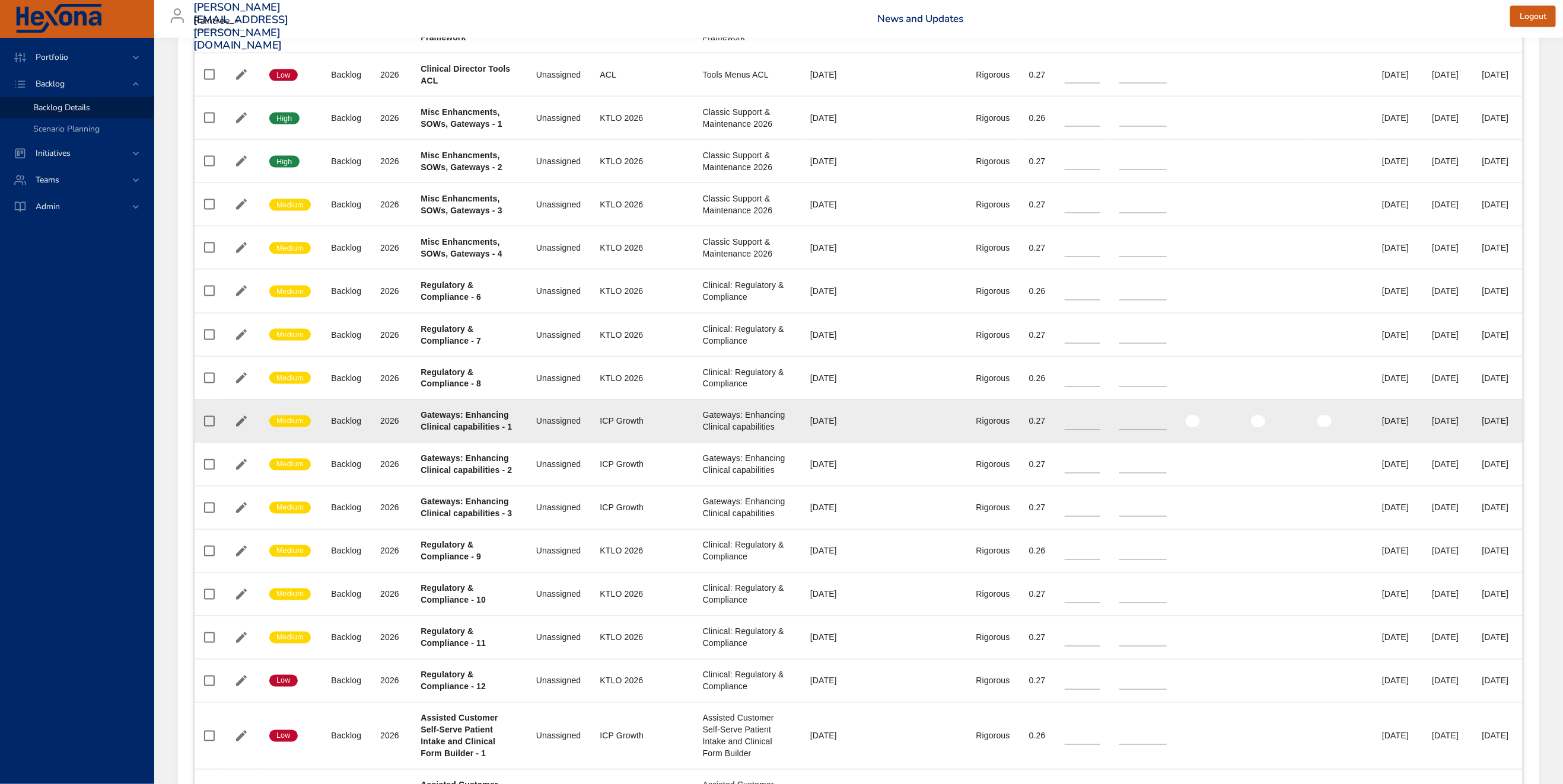
click at [466, 433] on div "Gateways: Enhancing Clinical capabilities - 1" at bounding box center [469, 421] width 97 height 24
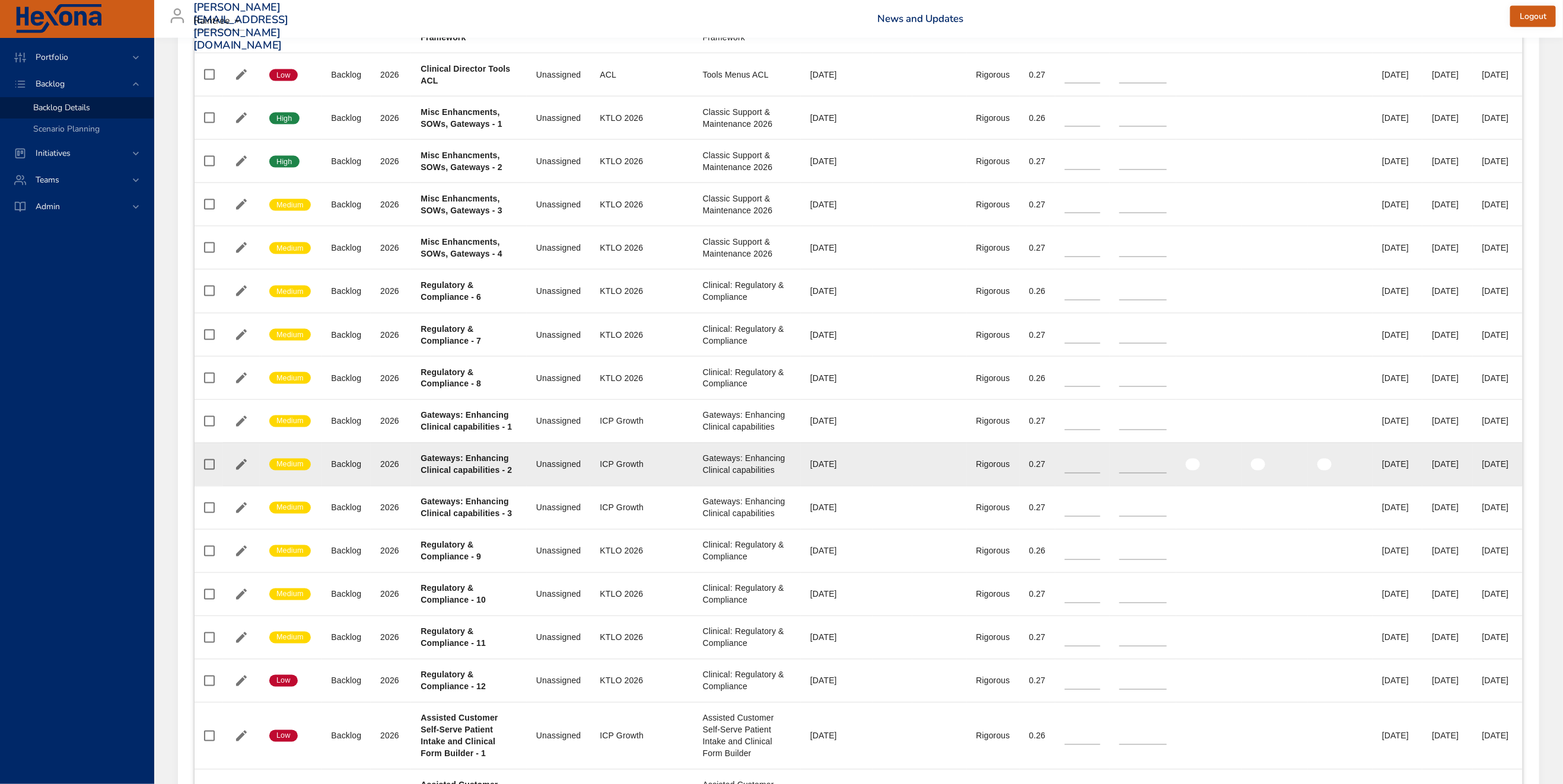
click at [459, 477] on div "Gateways: Enhancing Clinical capabilities - 2" at bounding box center [469, 465] width 97 height 24
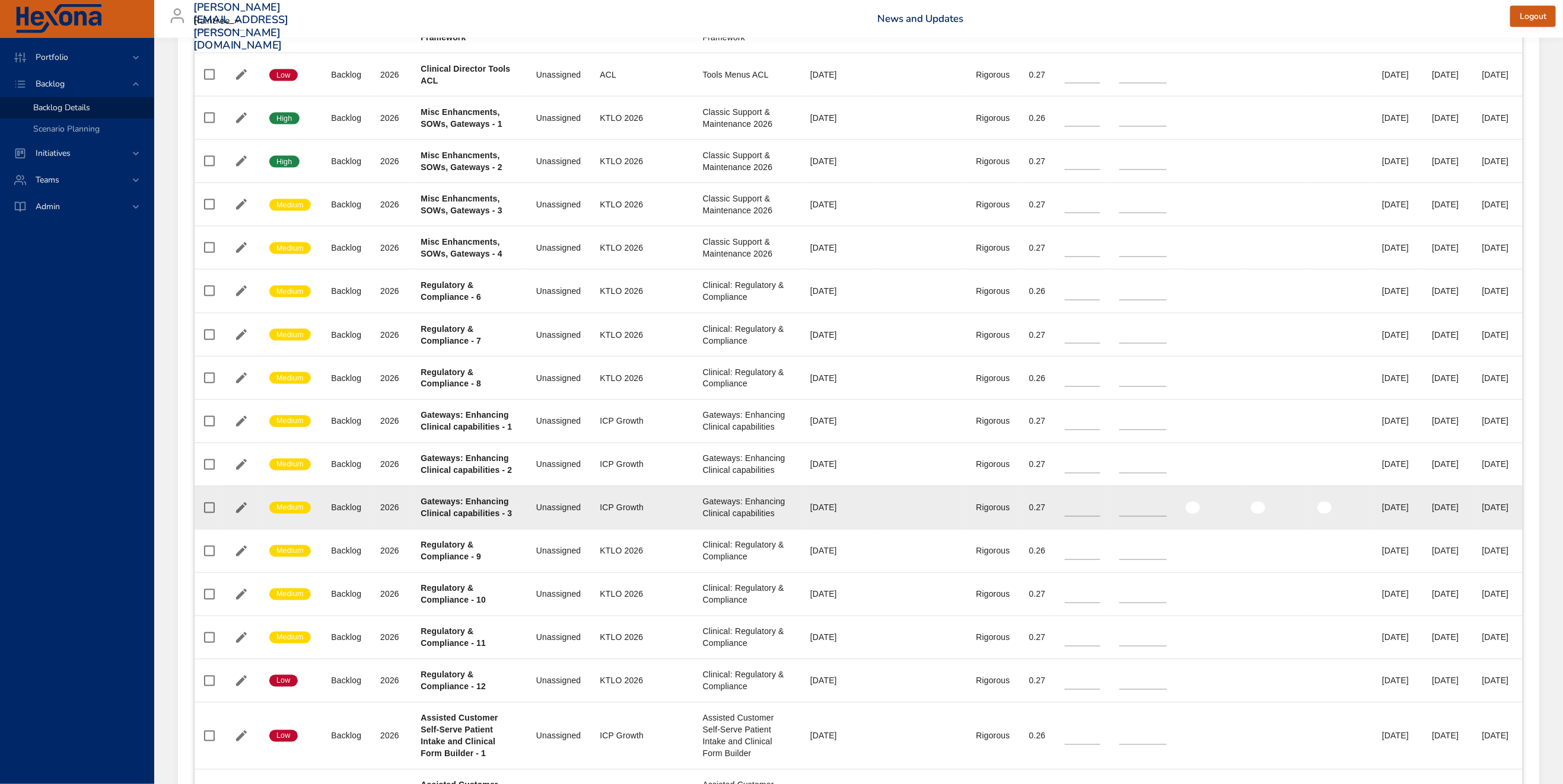
click at [461, 520] on div "Gateways: Enhancing Clinical capabilities - 3" at bounding box center [469, 508] width 97 height 24
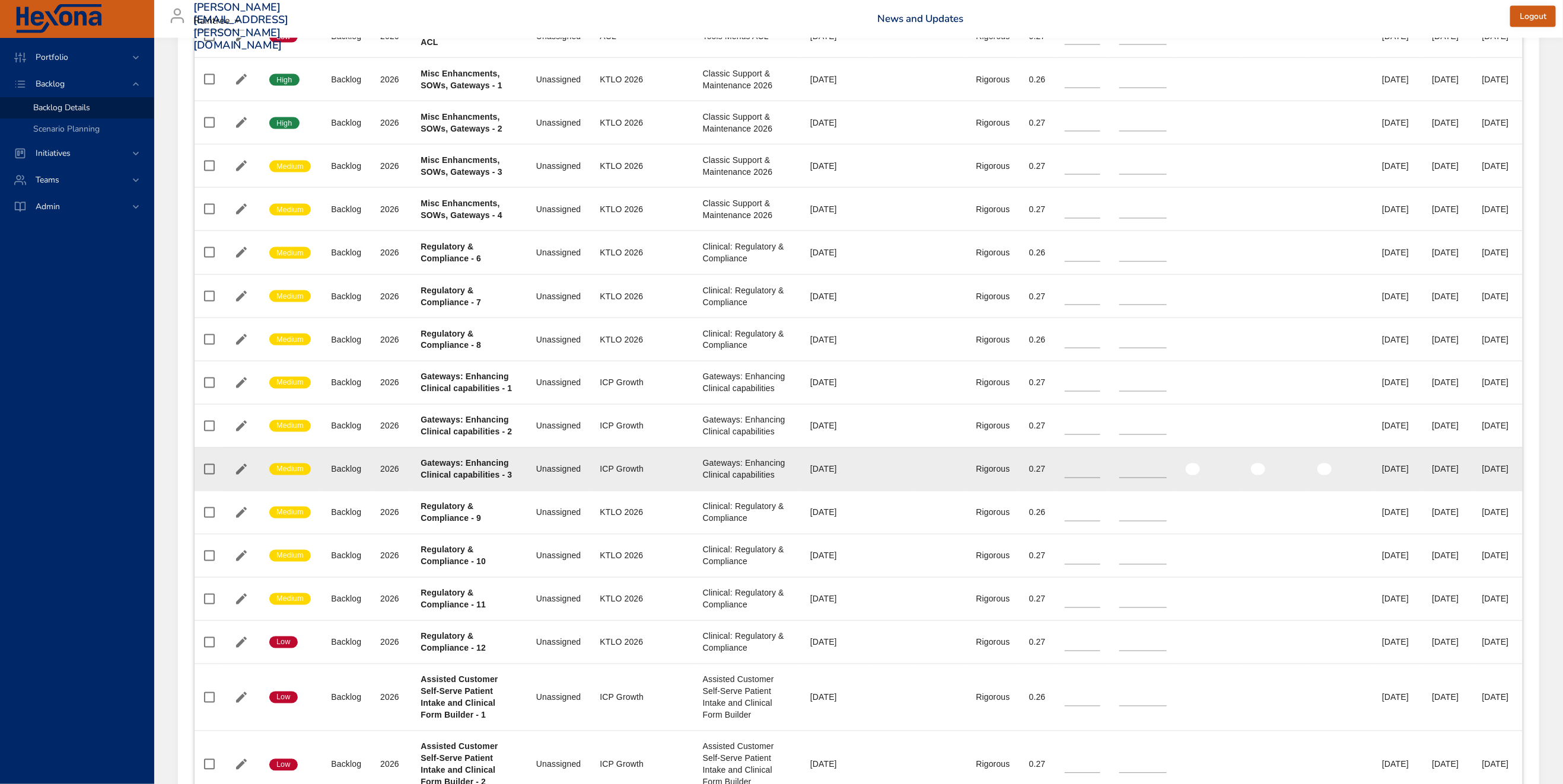
scroll to position [1215, 0]
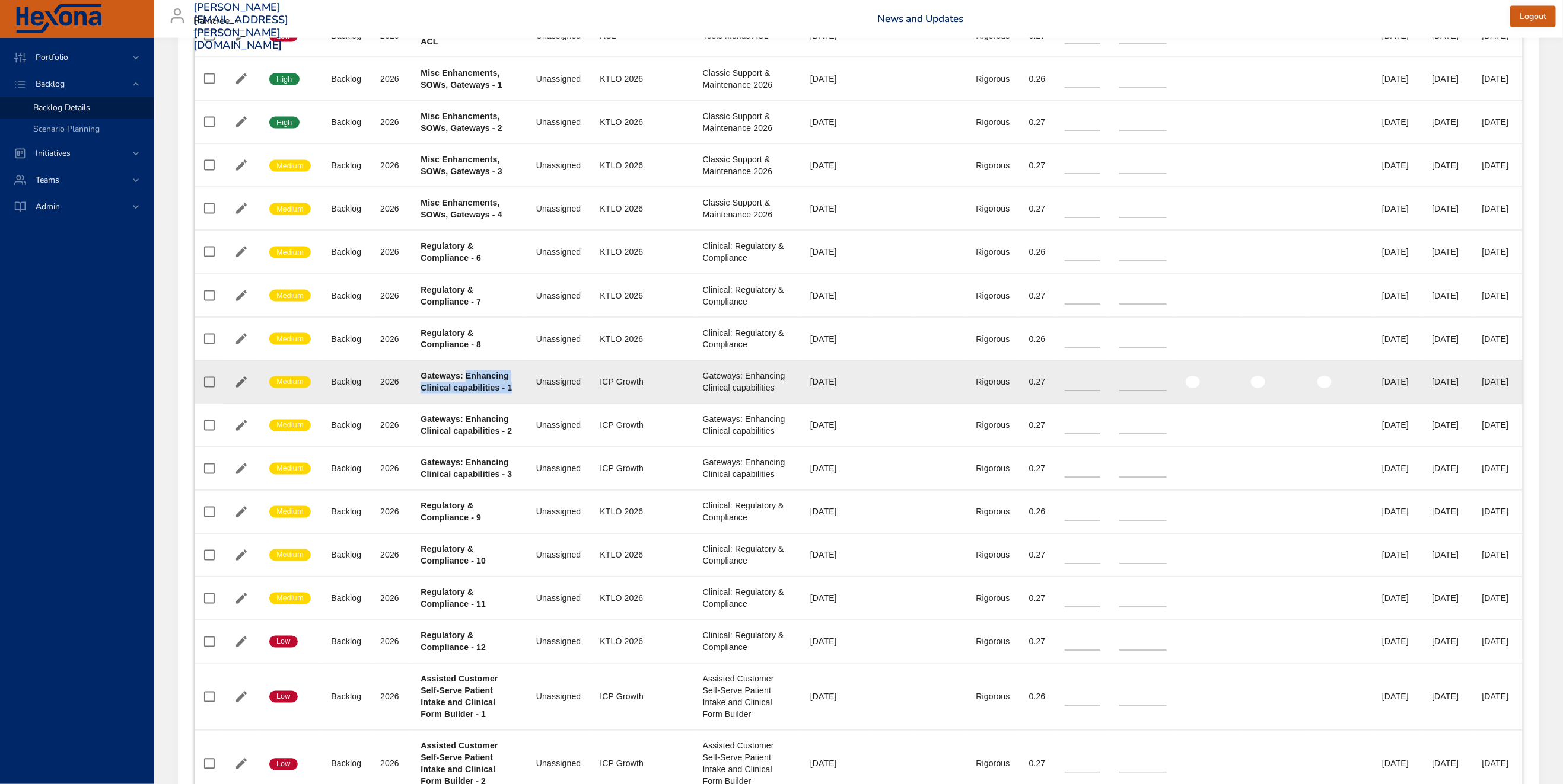
drag, startPoint x: 416, startPoint y: 479, endPoint x: 492, endPoint y: 490, distance: 76.8
click at [492, 403] on td "Project Gateways: Enhancing Clinical capabilities - 1" at bounding box center [468, 383] width 116 height 44
drag, startPoint x: 422, startPoint y: 464, endPoint x: 482, endPoint y: 485, distance: 63.6
click at [482, 394] on div "Gateways: Enhancing Clinical capabilities - 1" at bounding box center [469, 383] width 97 height 24
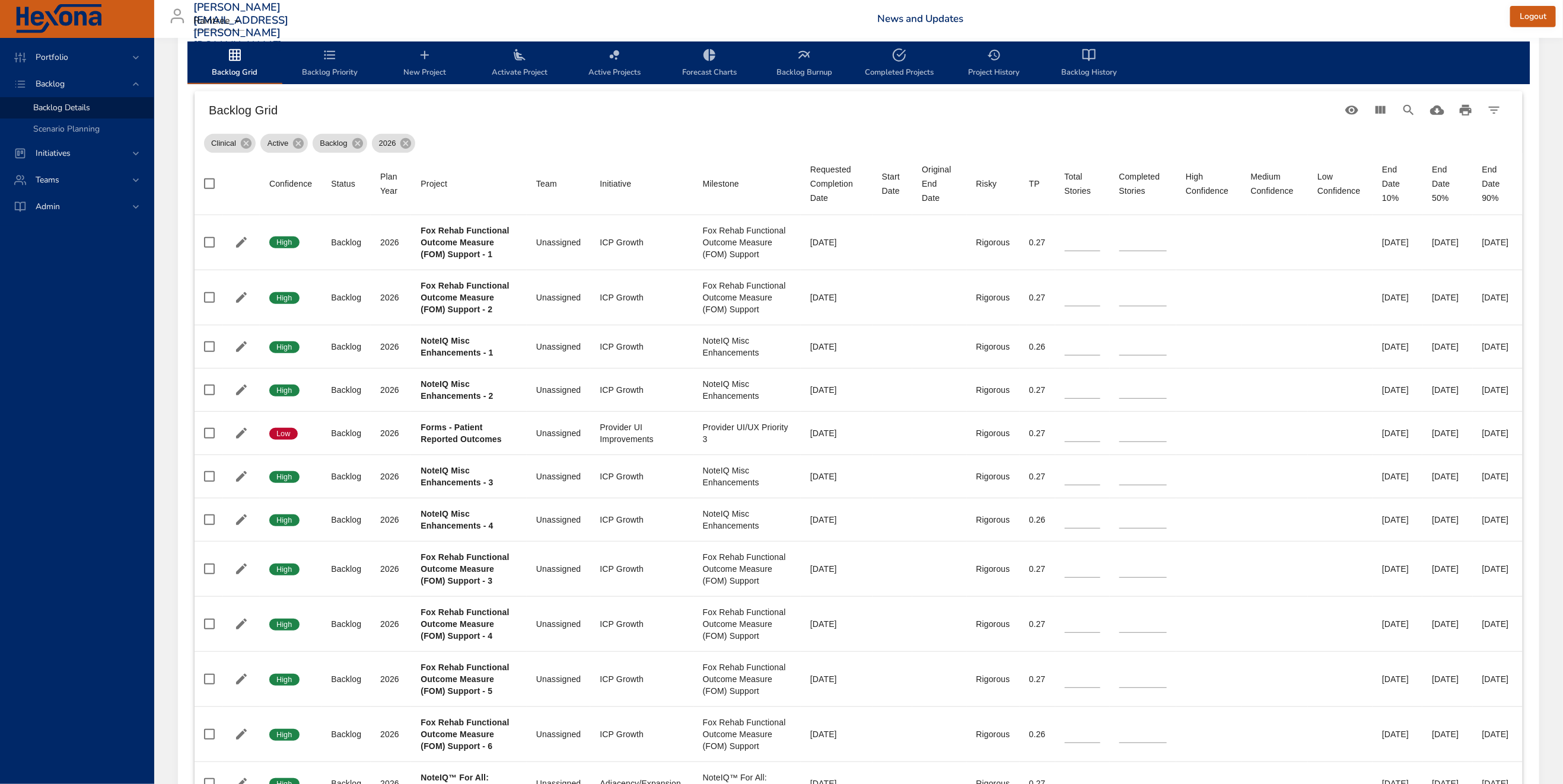
scroll to position [0, 0]
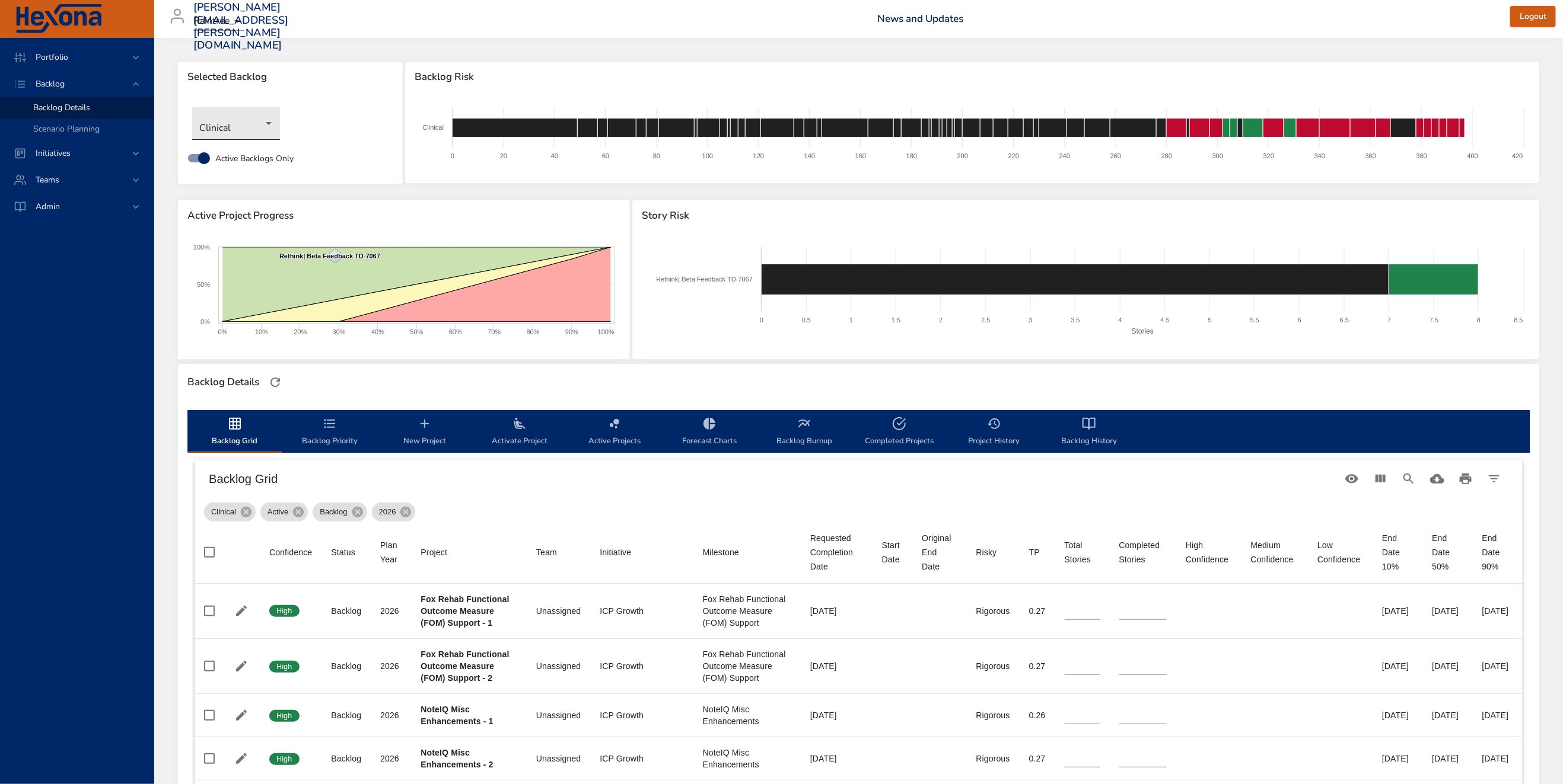
click at [236, 122] on body "Portfolio Backlog Backlog Details Scenario Planning Initiatives Teams [PERSON_N…" at bounding box center [782, 392] width 1563 height 784
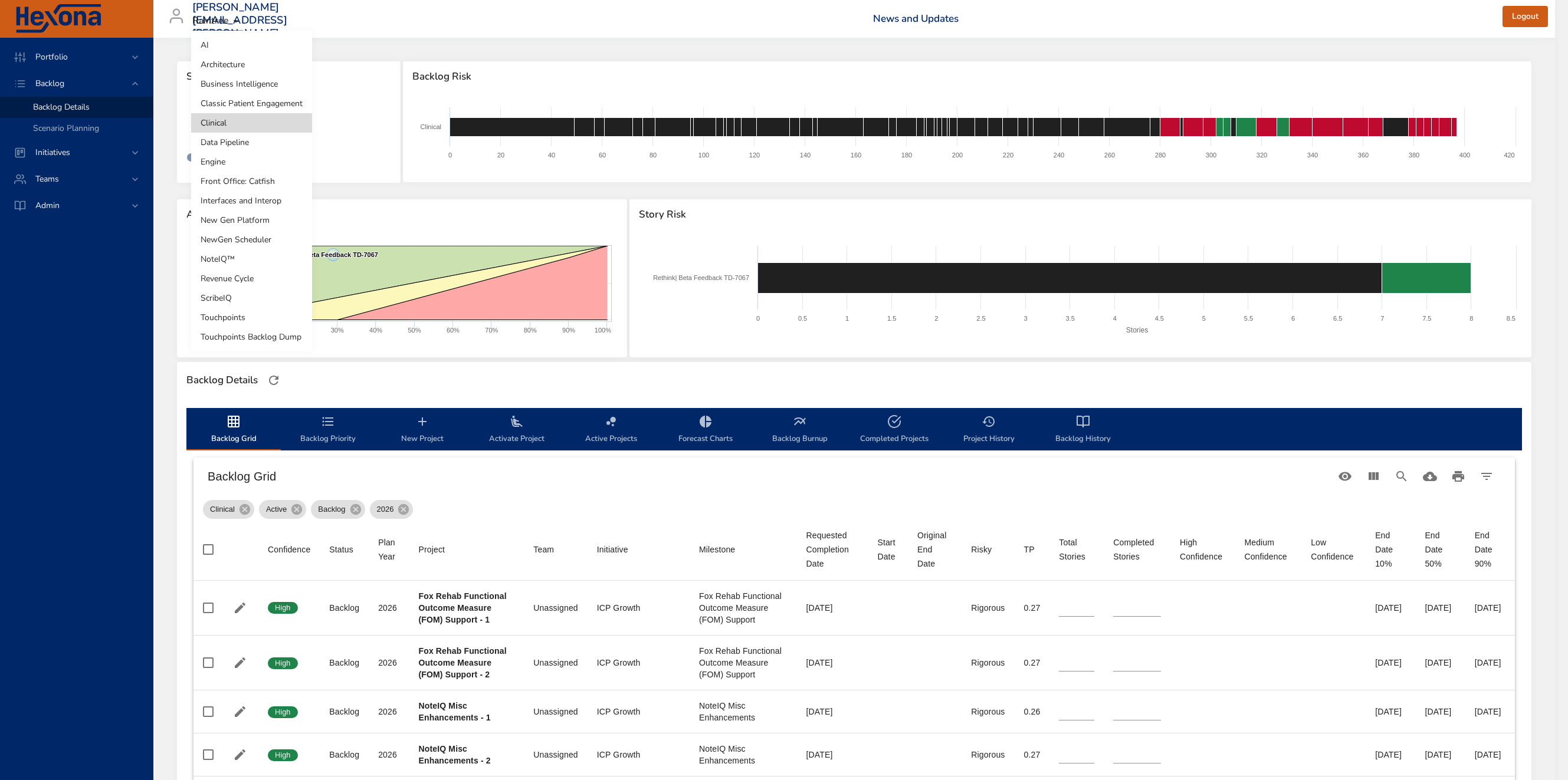
click at [248, 200] on li "Interfaces and Interop" at bounding box center [251, 201] width 121 height 20
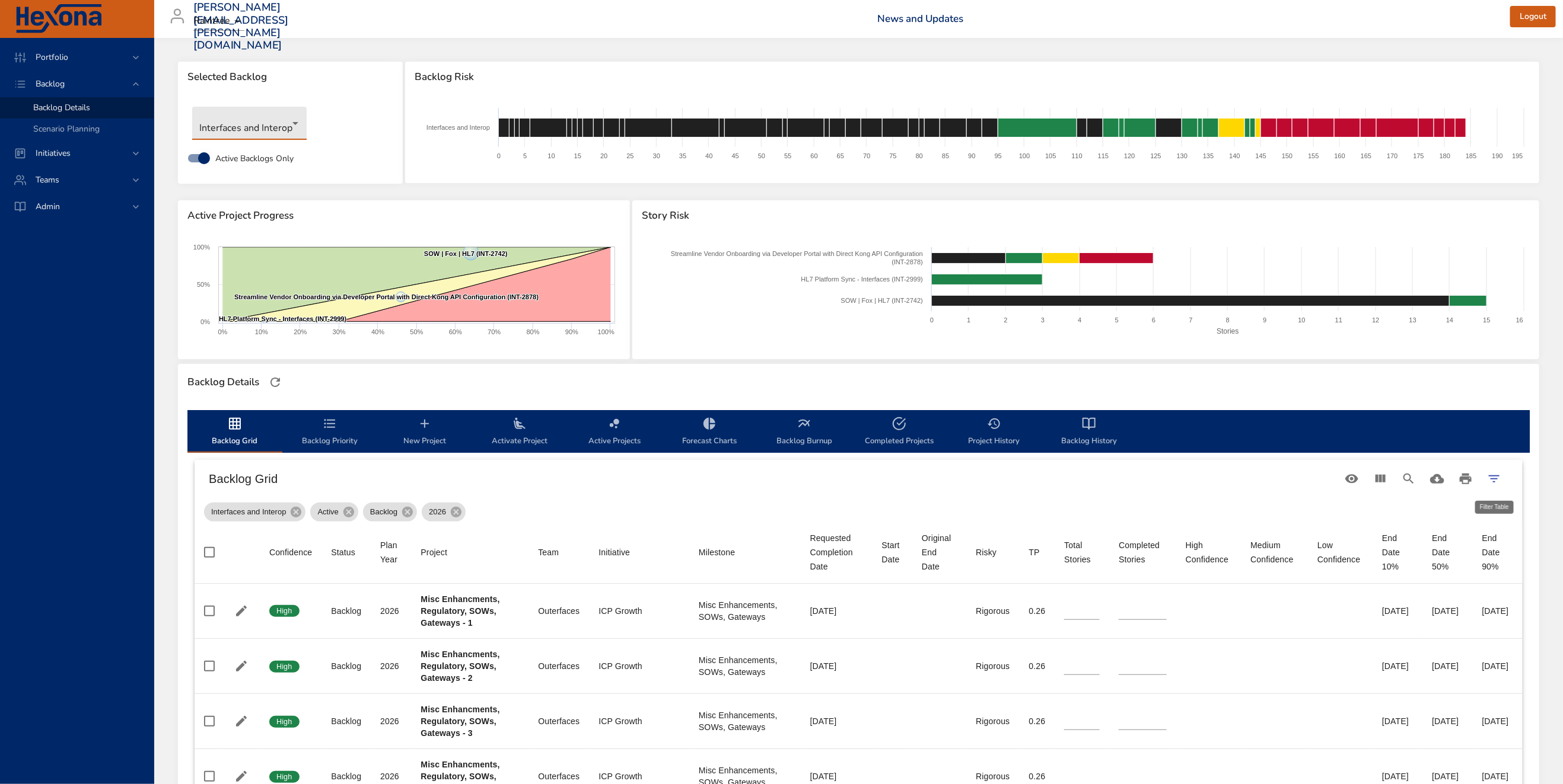
click at [1491, 478] on icon "Filter Table" at bounding box center [1494, 479] width 14 height 14
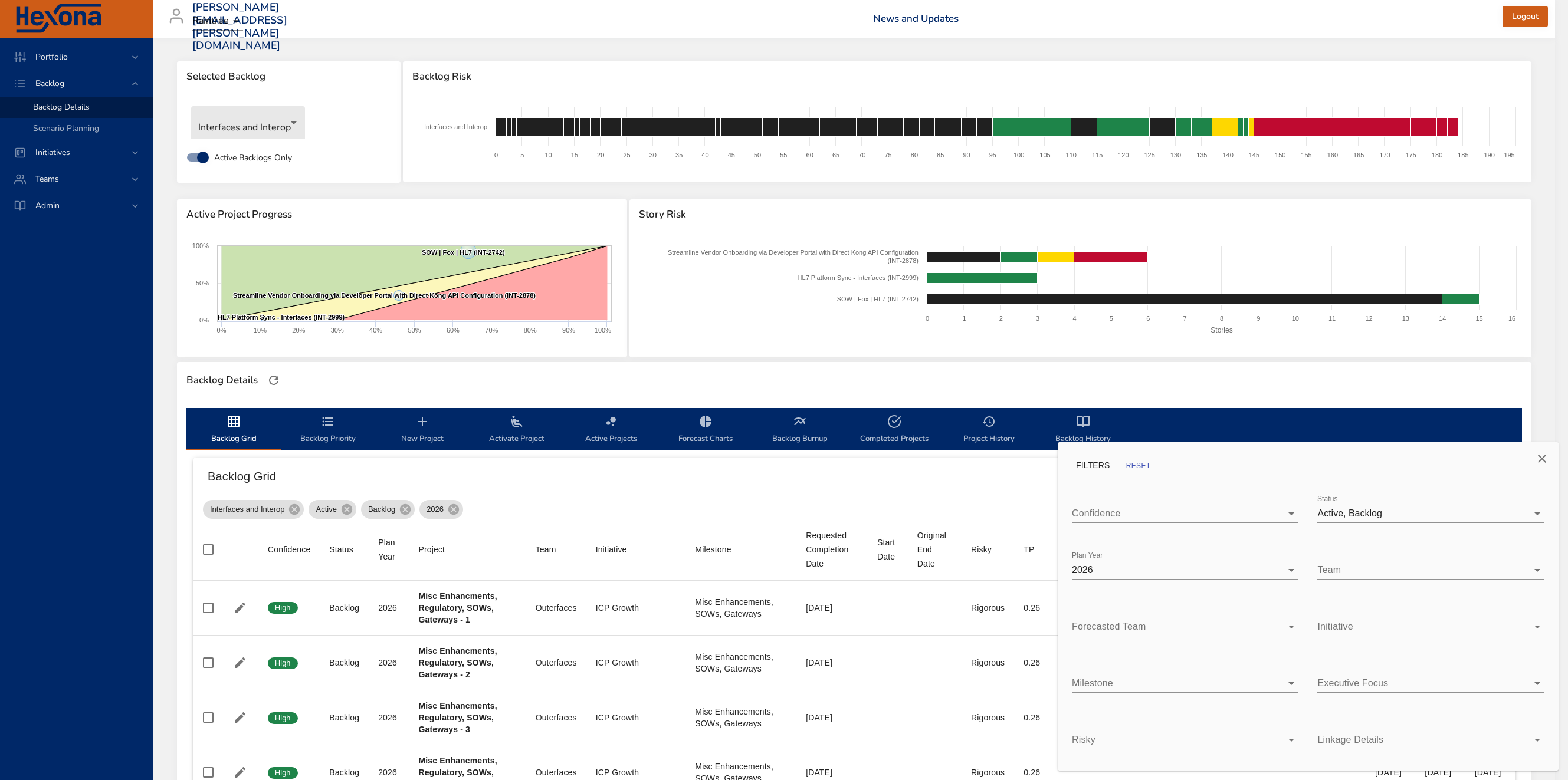
click at [734, 483] on div at bounding box center [784, 390] width 1568 height 780
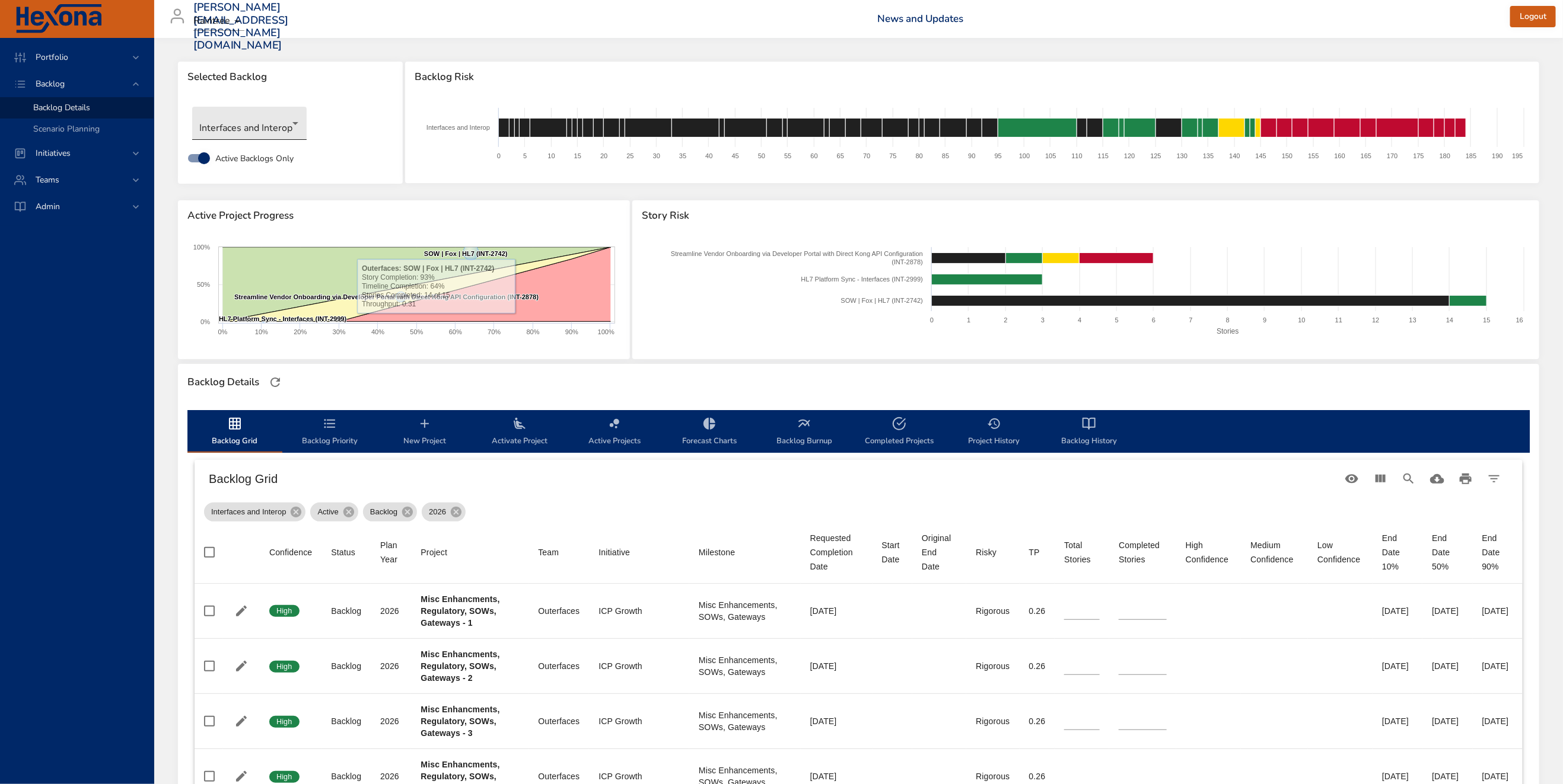
click at [269, 127] on body "Portfolio Backlog Backlog Details Scenario Planning Initiatives Teams Admin [PE…" at bounding box center [782, 392] width 1563 height 784
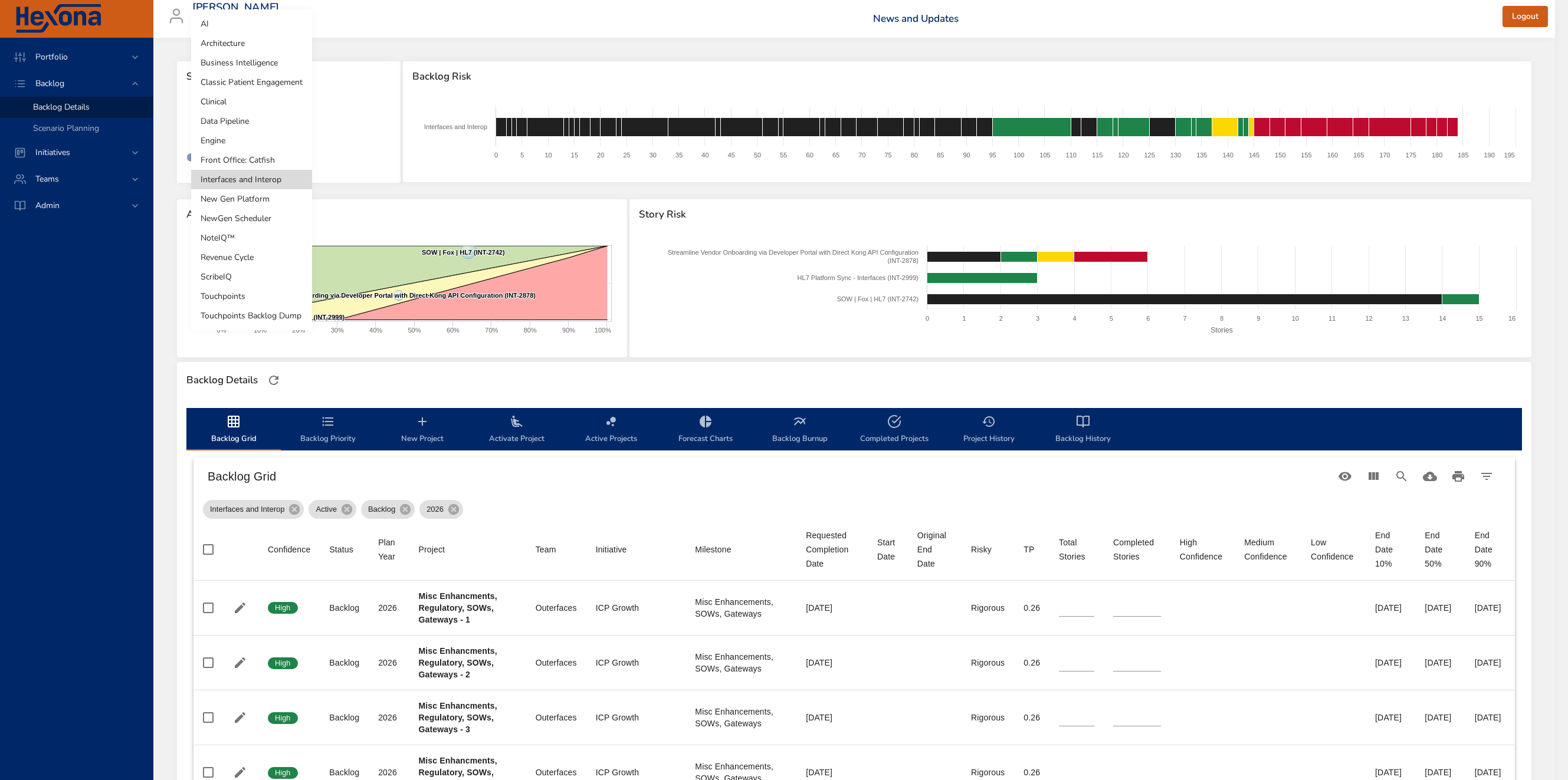
click at [242, 82] on li "Classic Patient Engagement" at bounding box center [251, 83] width 121 height 20
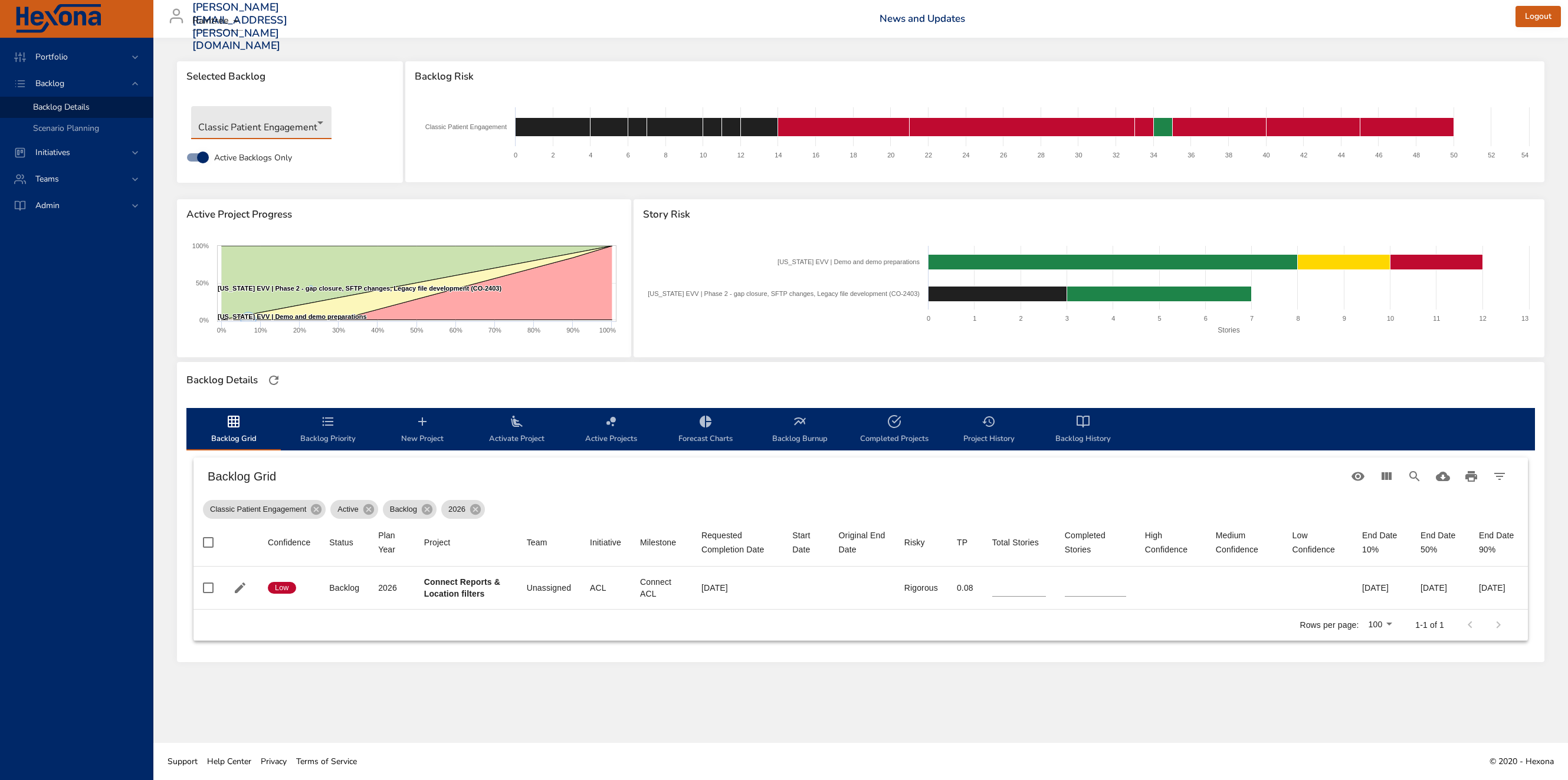
click at [288, 129] on body "Portfolio Backlog Backlog Details Scenario Planning Initiatives Teams Admin [PE…" at bounding box center [784, 390] width 1568 height 780
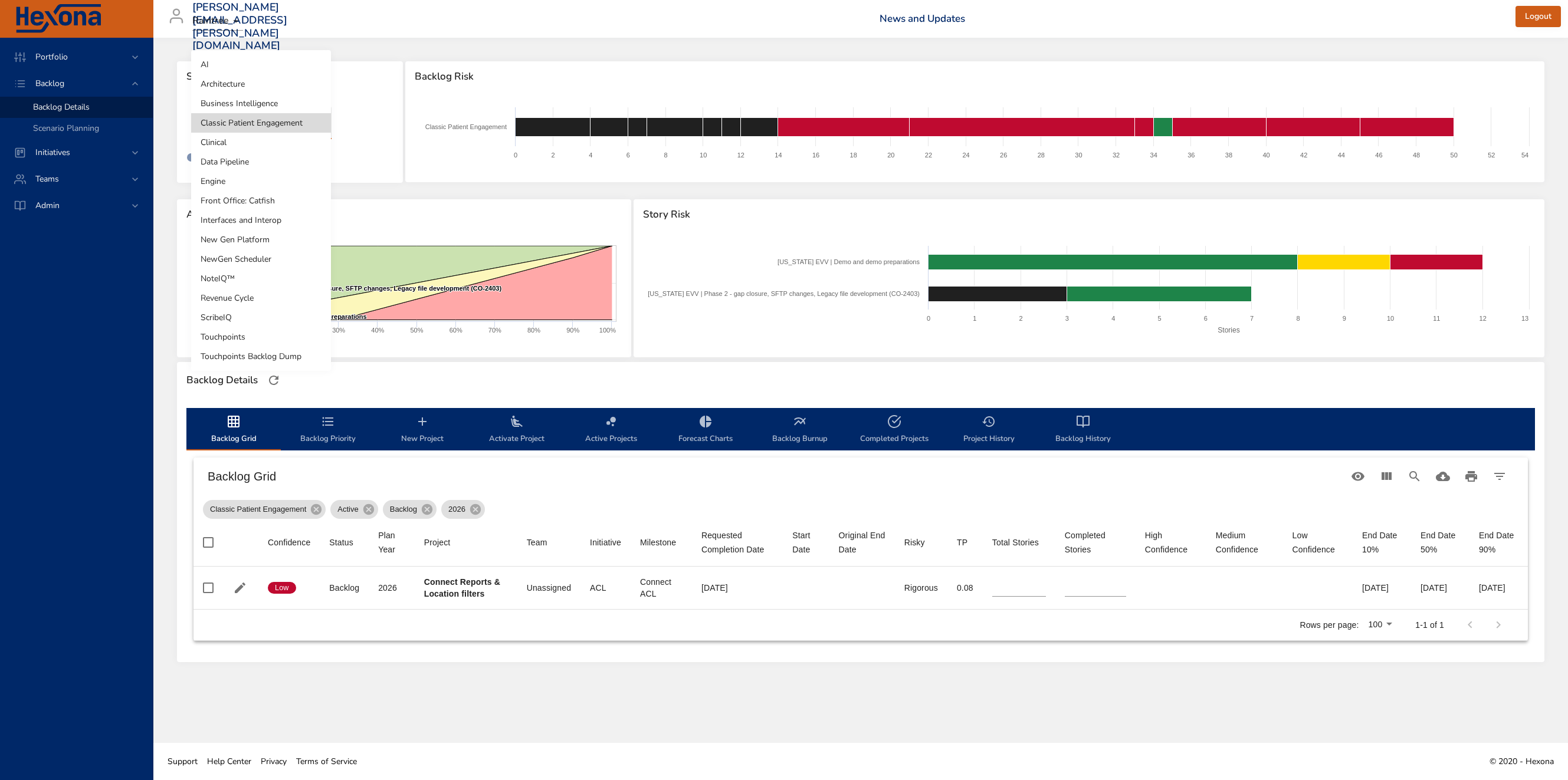
click at [295, 202] on li "Front Office: Catfish" at bounding box center [261, 201] width 140 height 20
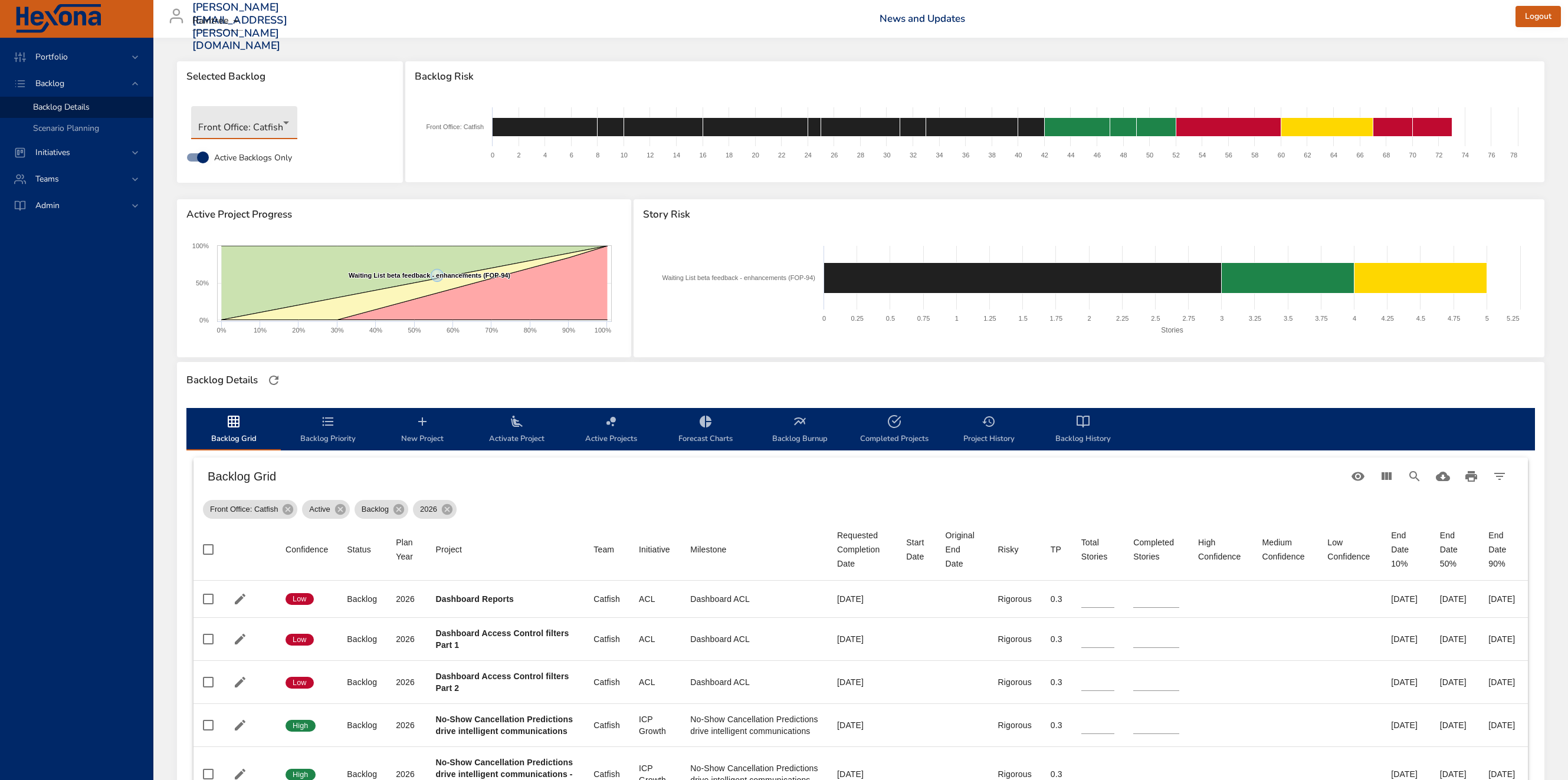
click at [262, 129] on body "Portfolio Backlog Backlog Details Scenario Planning Initiatives Teams Admin [PE…" at bounding box center [784, 390] width 1568 height 780
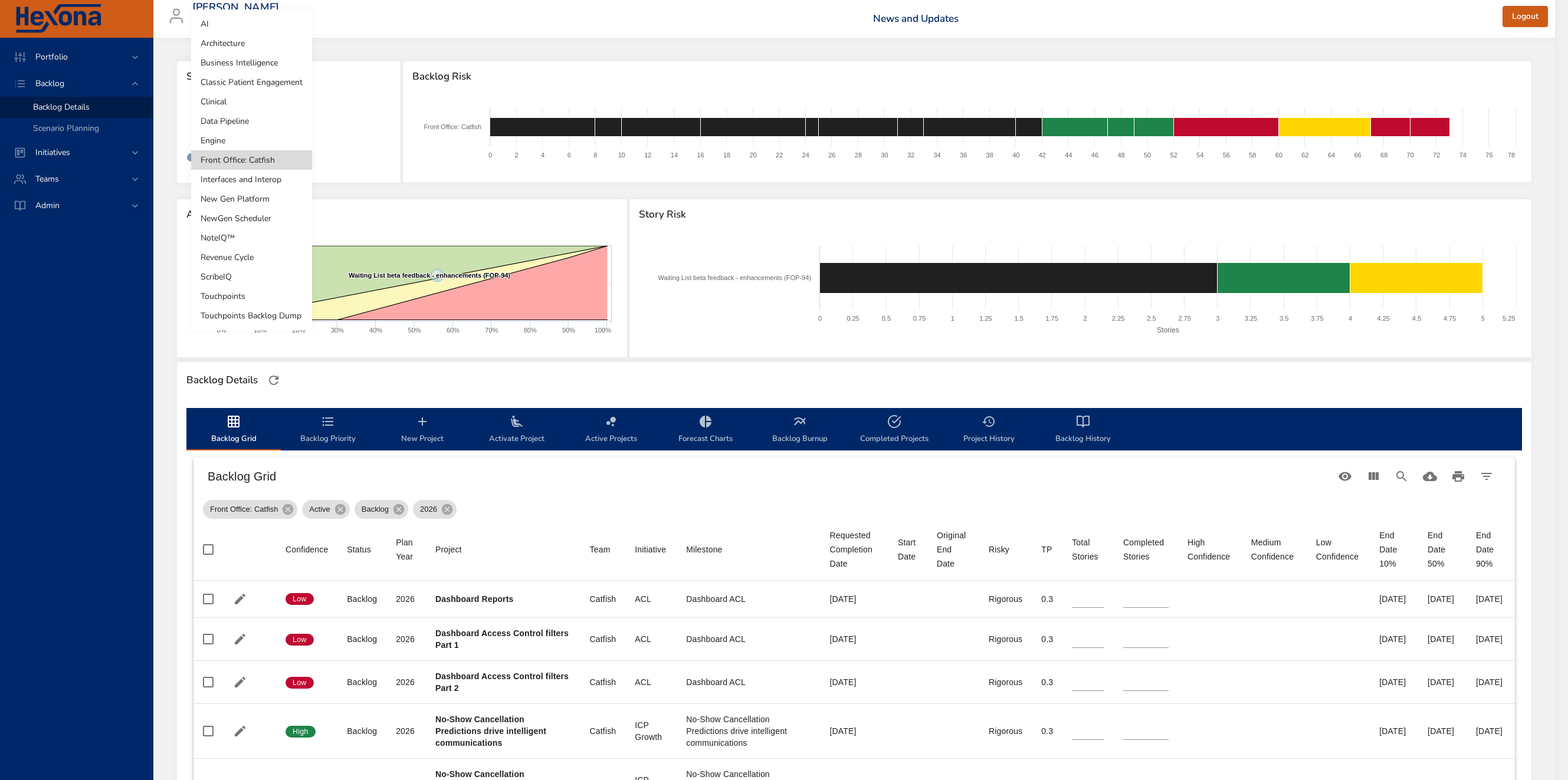
click at [218, 28] on li "AI" at bounding box center [251, 24] width 121 height 20
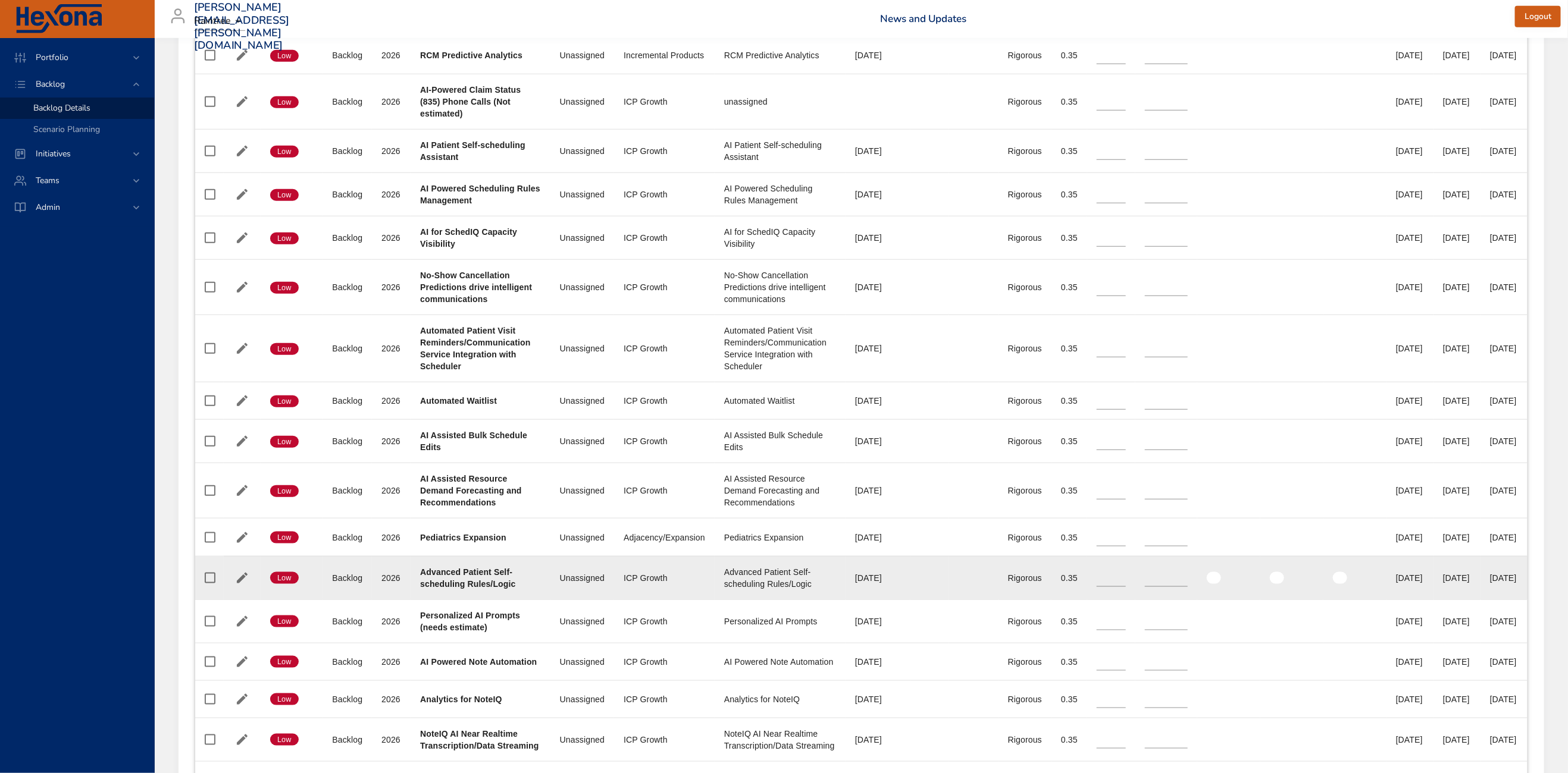
scroll to position [697, 0]
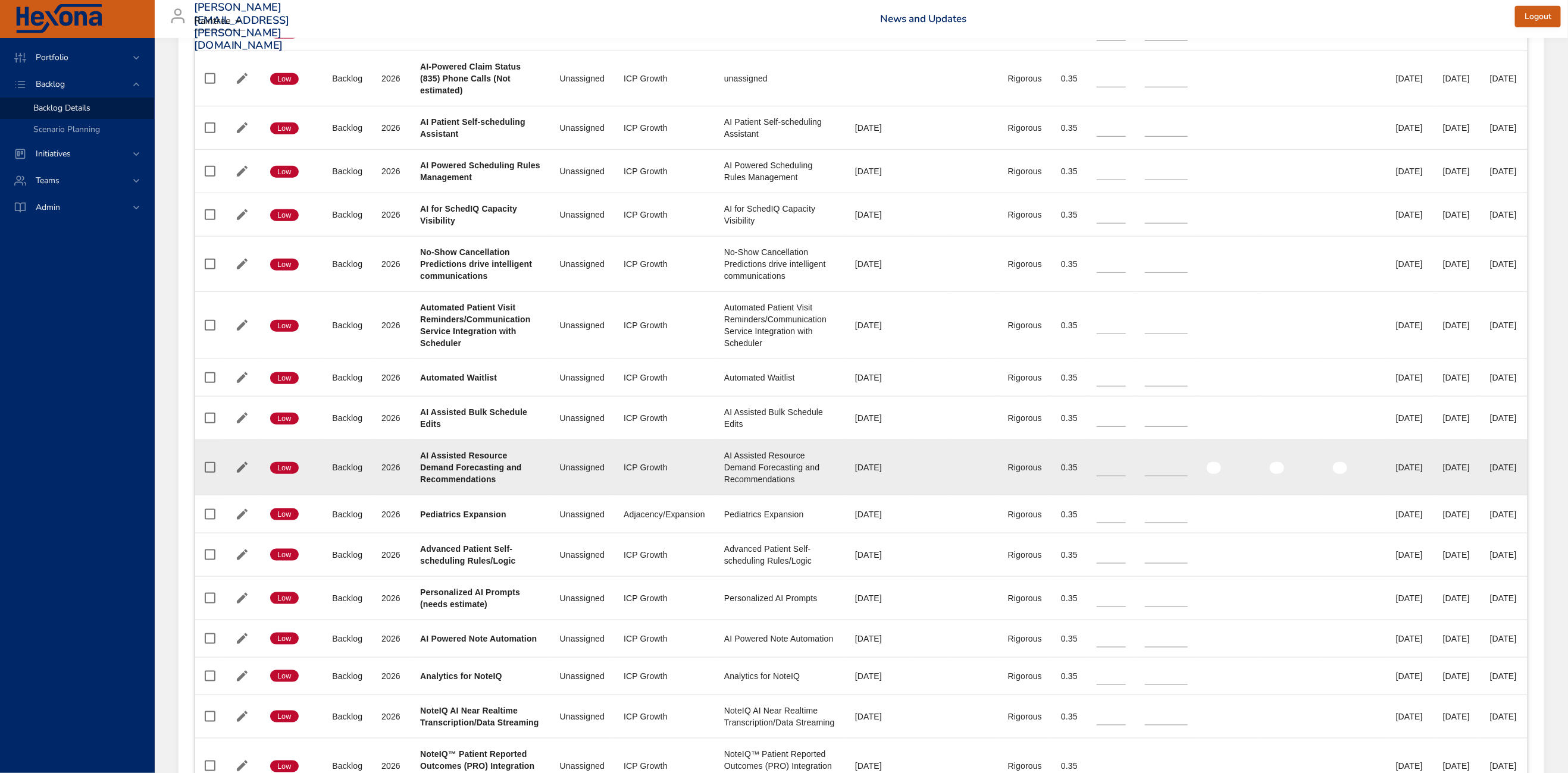
drag, startPoint x: 1422, startPoint y: 466, endPoint x: 1466, endPoint y: 480, distance: 46.2
click at [1466, 480] on td "End Date 50% [DATE]" at bounding box center [1456, 468] width 47 height 56
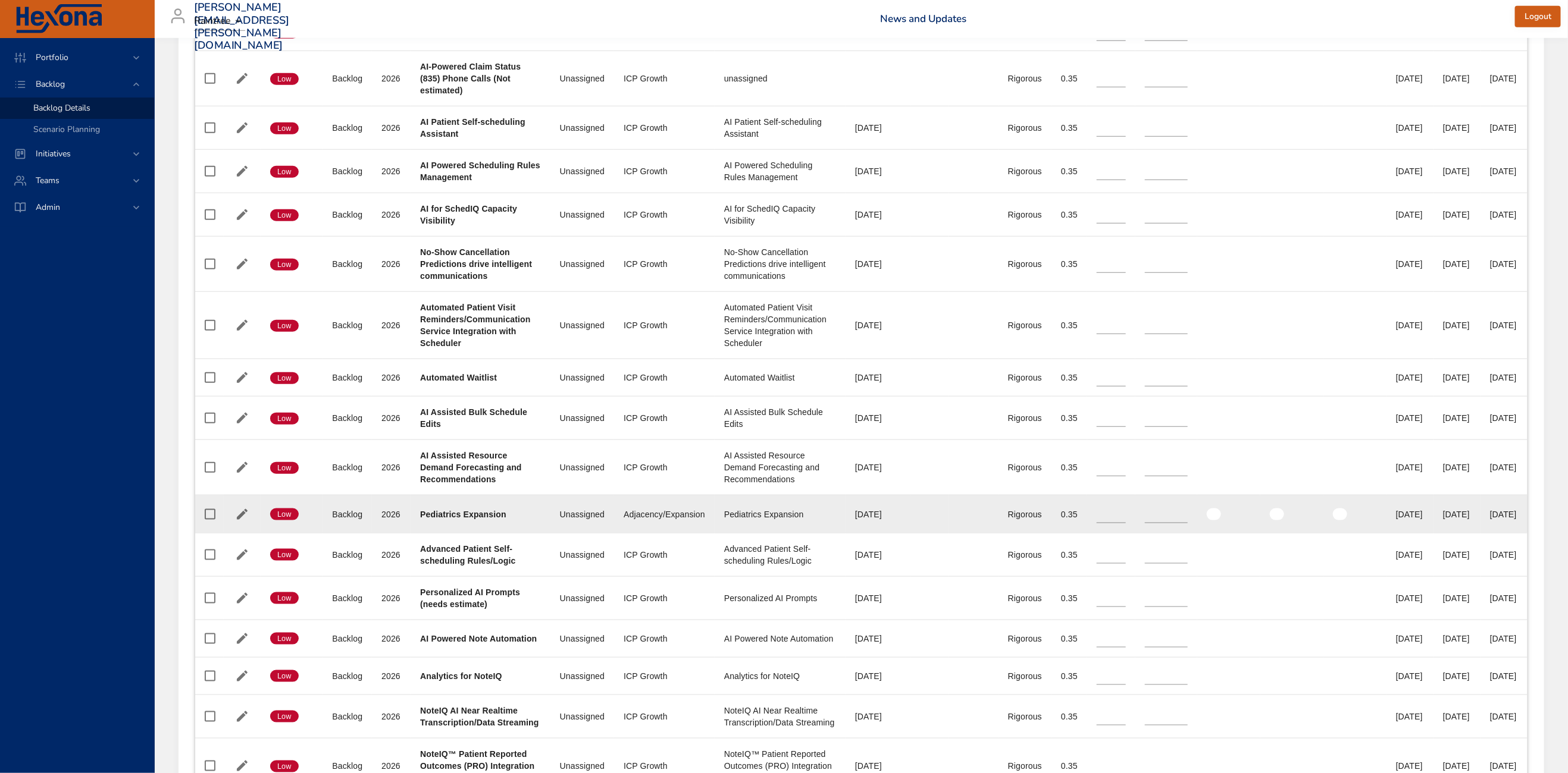
drag, startPoint x: 1418, startPoint y: 513, endPoint x: 1463, endPoint y: 519, distance: 45.4
click at [1463, 519] on td "End Date 50% [DATE]" at bounding box center [1456, 514] width 47 height 38
drag, startPoint x: 1467, startPoint y: 515, endPoint x: 1395, endPoint y: 523, distance: 72.4
click at [1395, 523] on tr "Confidence Low Status Backlog Plan Year [DATE] Project Pediatrics Expansion Tea…" at bounding box center [861, 514] width 1332 height 38
click at [1433, 510] on td "End Date 50% [DATE]" at bounding box center [1456, 514] width 47 height 38
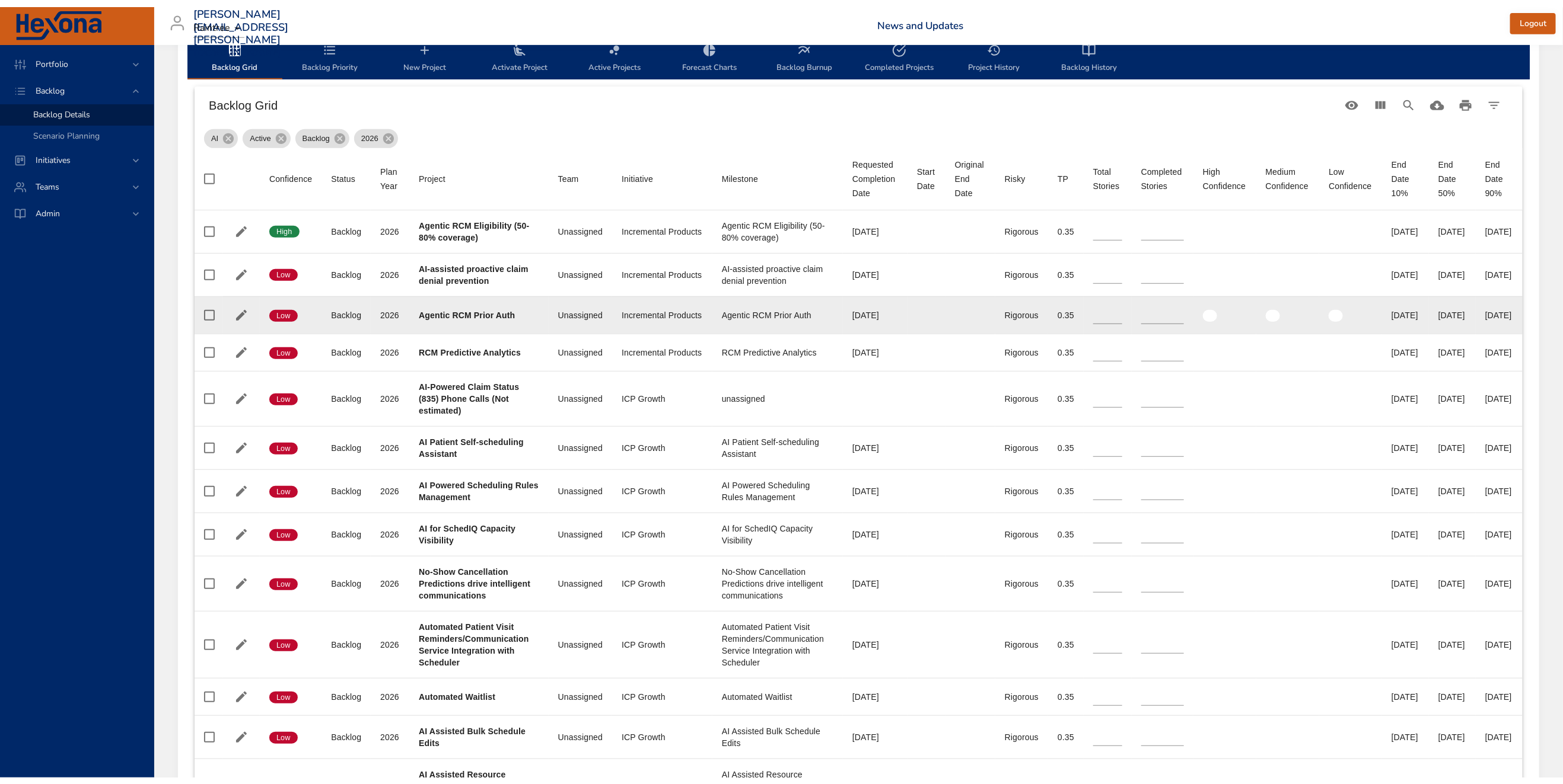
scroll to position [0, 0]
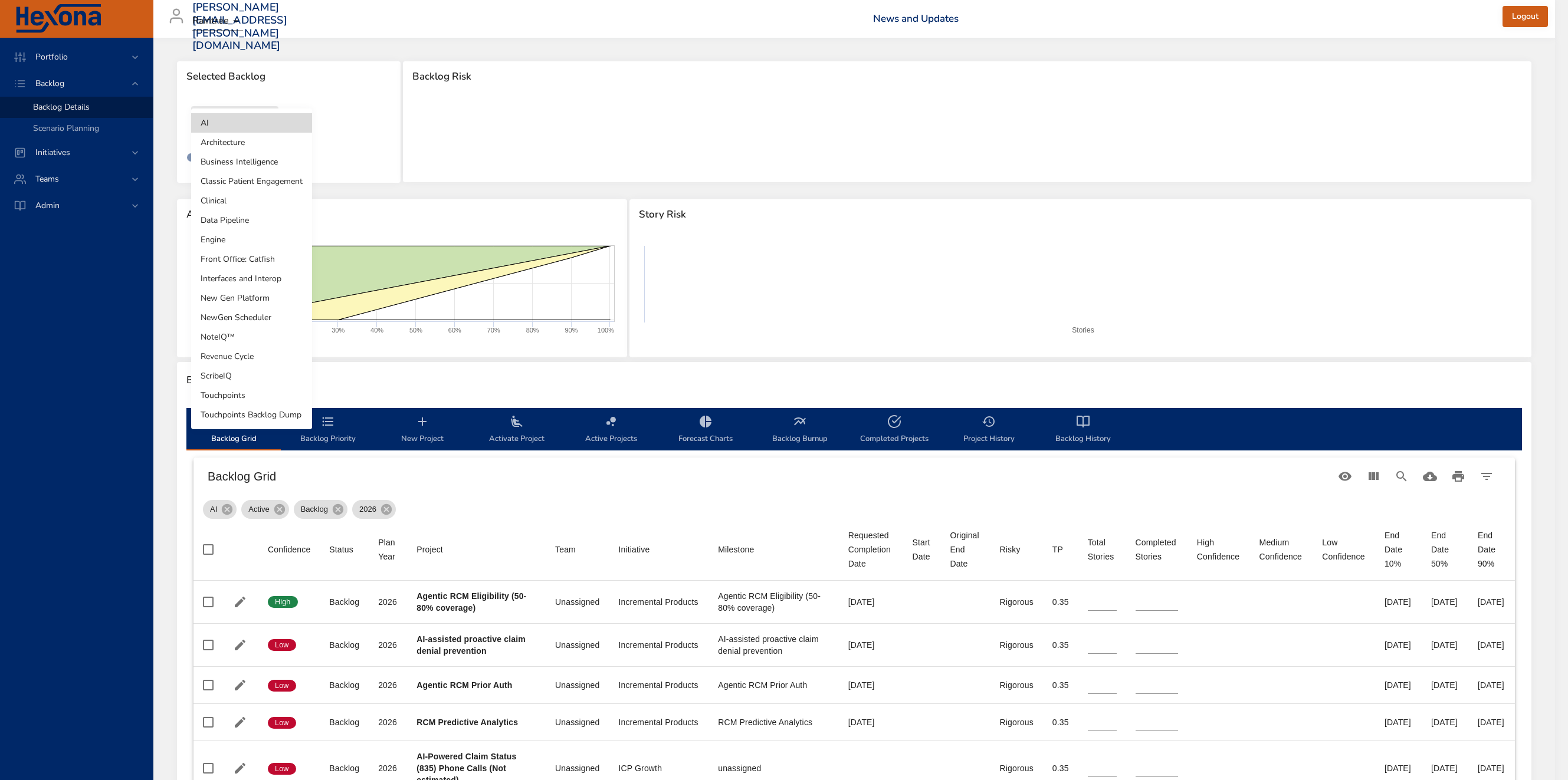
click at [244, 116] on body "Portfolio Backlog Backlog Details Scenario Planning Initiatives Teams [PERSON_N…" at bounding box center [784, 390] width 1568 height 780
click at [232, 197] on li "Clinical" at bounding box center [251, 201] width 121 height 20
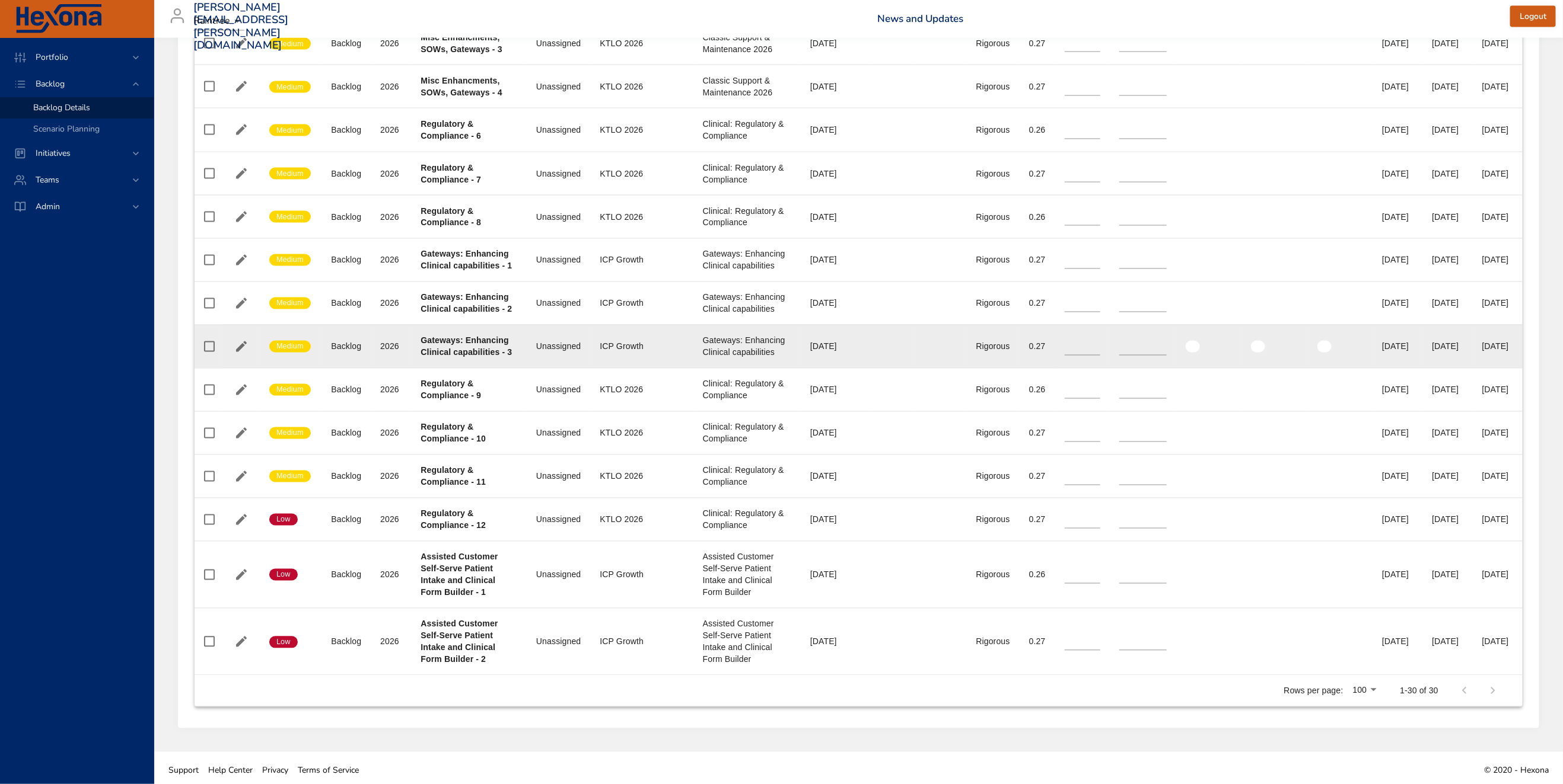
scroll to position [1338, 0]
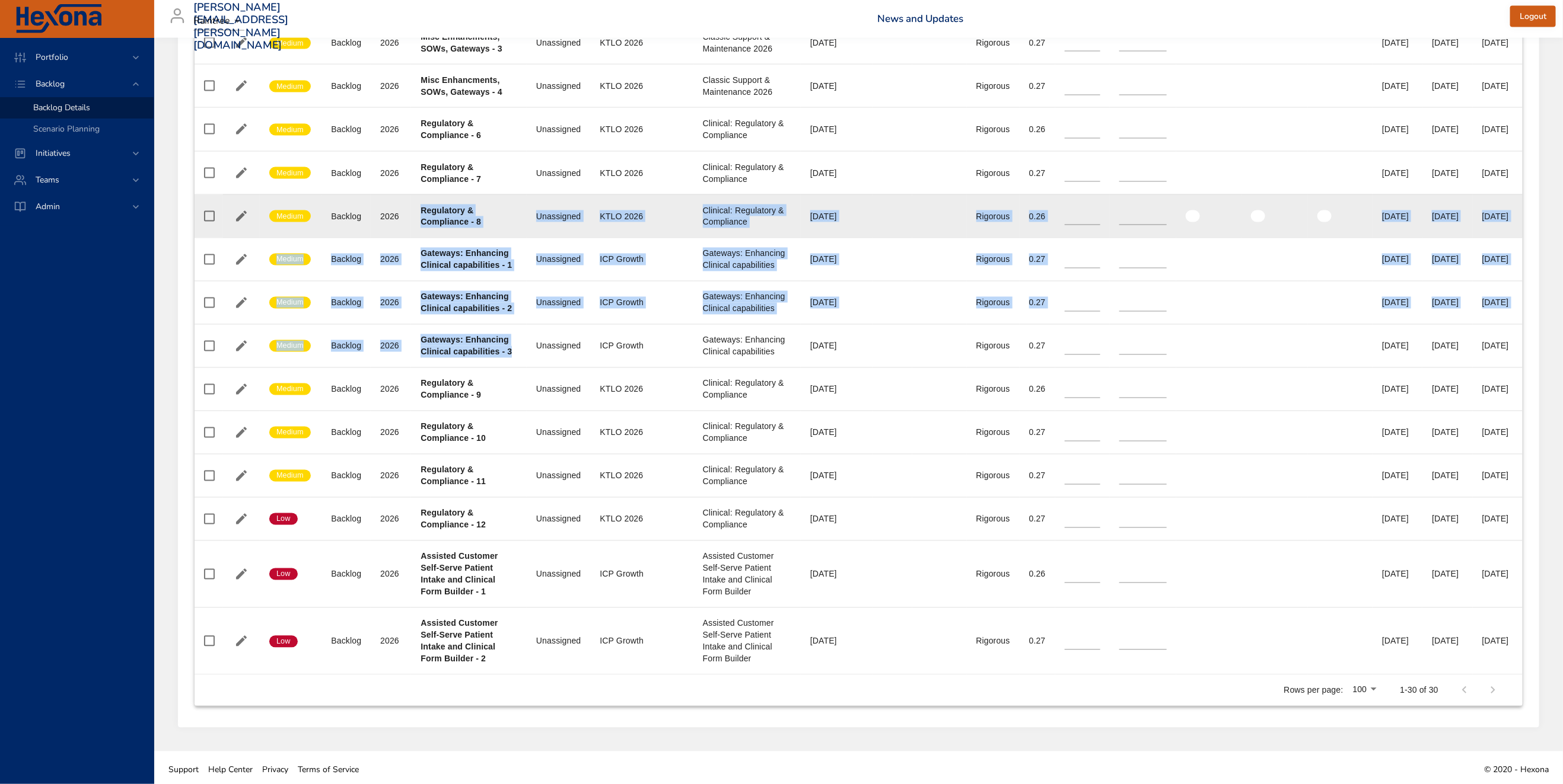
drag, startPoint x: 481, startPoint y: 483, endPoint x: 386, endPoint y: 315, distance: 193.0
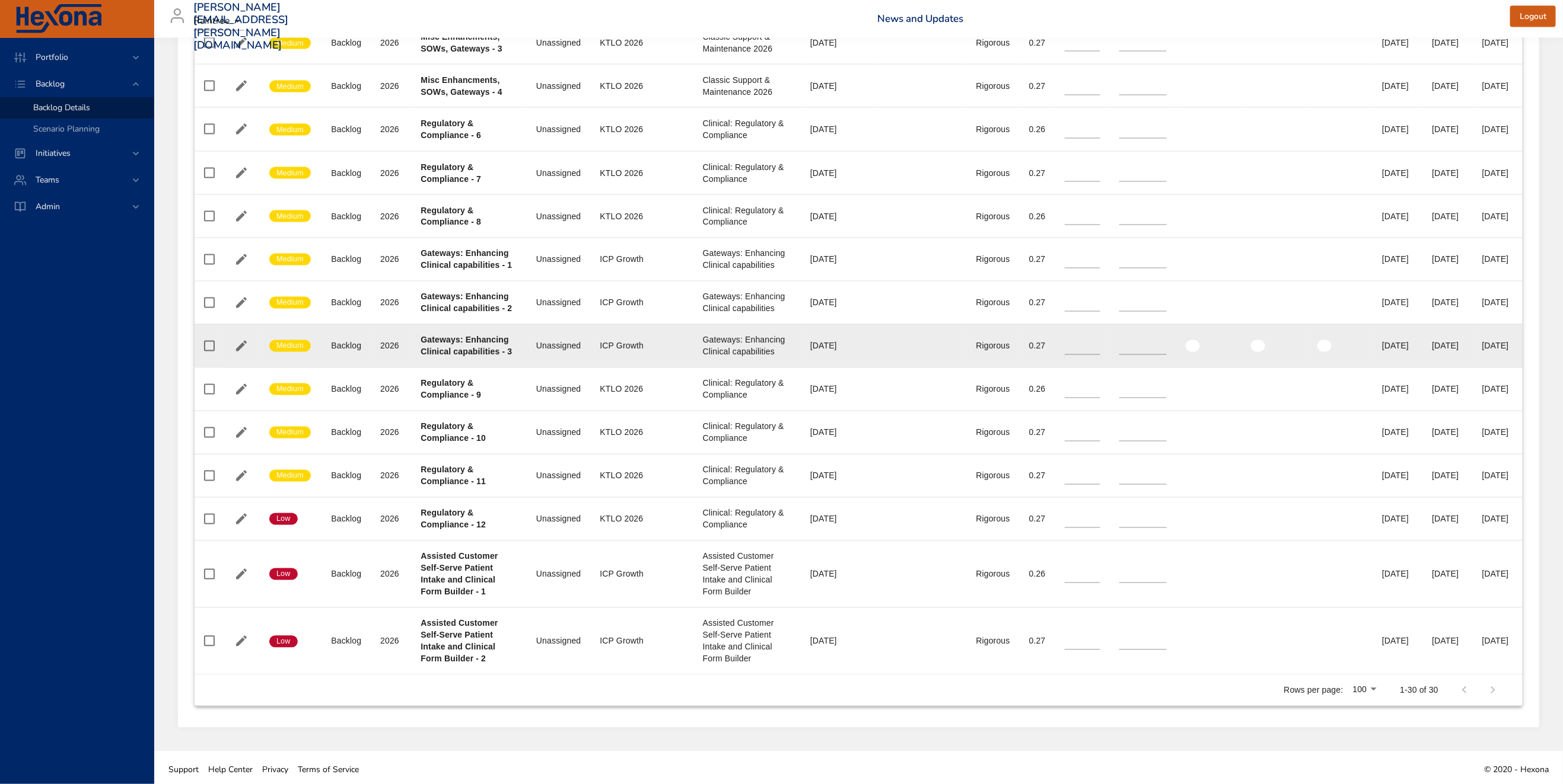
click at [705, 358] on div "Gateways: Enhancing Clinical capabilities" at bounding box center [746, 346] width 88 height 24
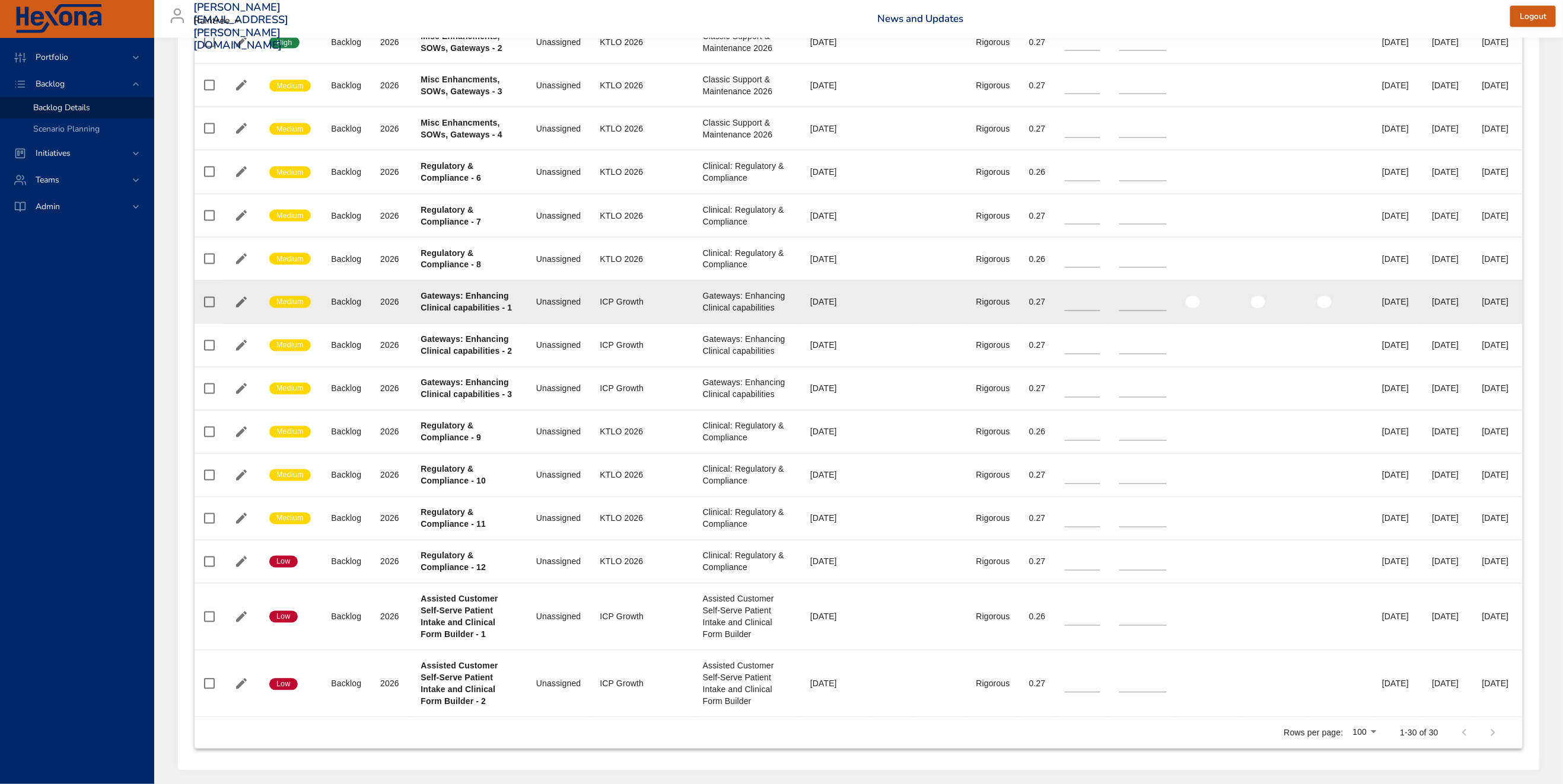
scroll to position [1297, 0]
